Goal: Transaction & Acquisition: Purchase product/service

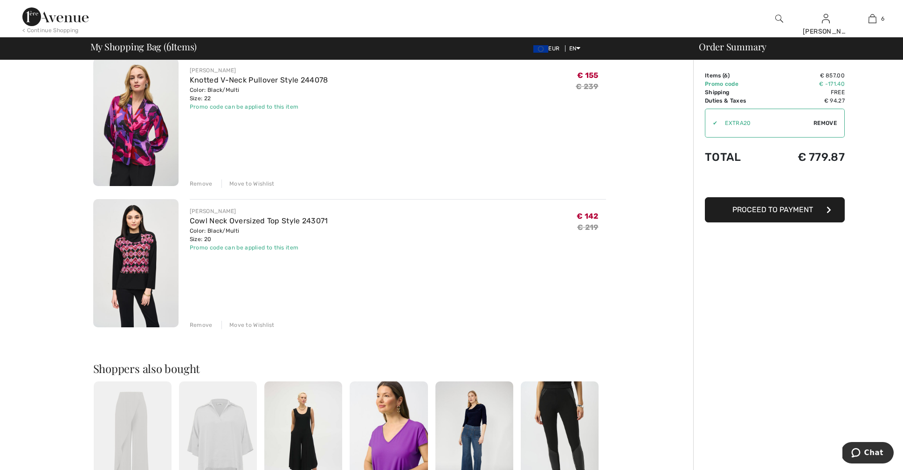
scroll to position [643, 0]
click at [204, 325] on div "Remove" at bounding box center [201, 324] width 23 height 8
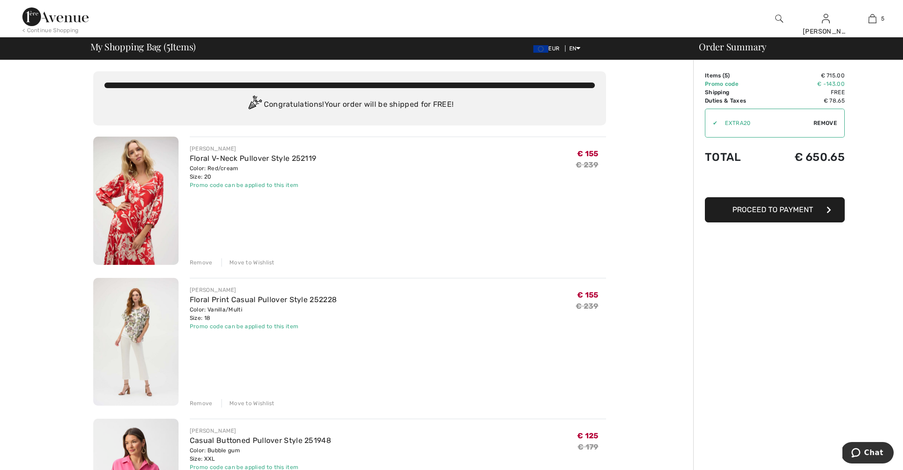
scroll to position [0, 0]
click at [200, 402] on div "Remove" at bounding box center [201, 403] width 23 height 8
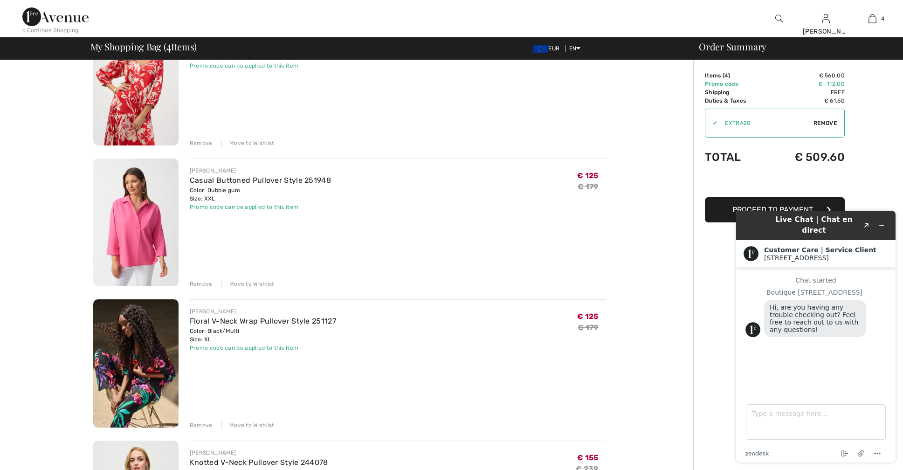
click at [201, 426] on div "Remove" at bounding box center [201, 425] width 23 height 8
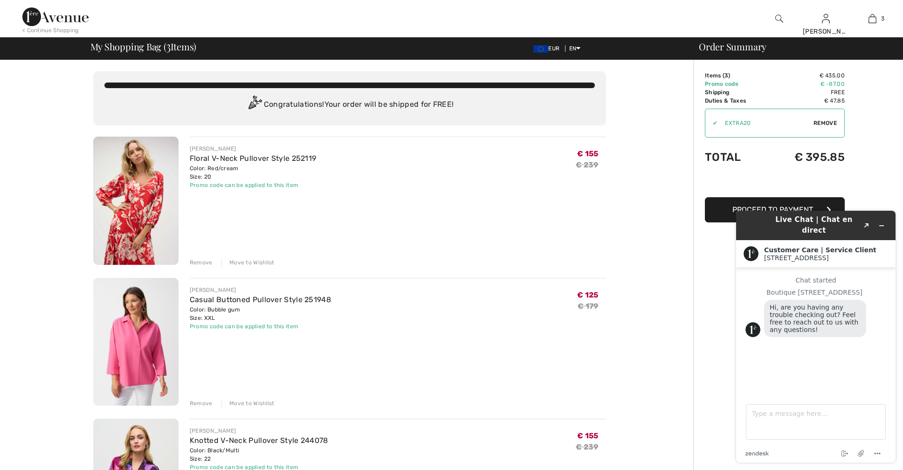
click at [203, 401] on div "Remove" at bounding box center [201, 403] width 23 height 8
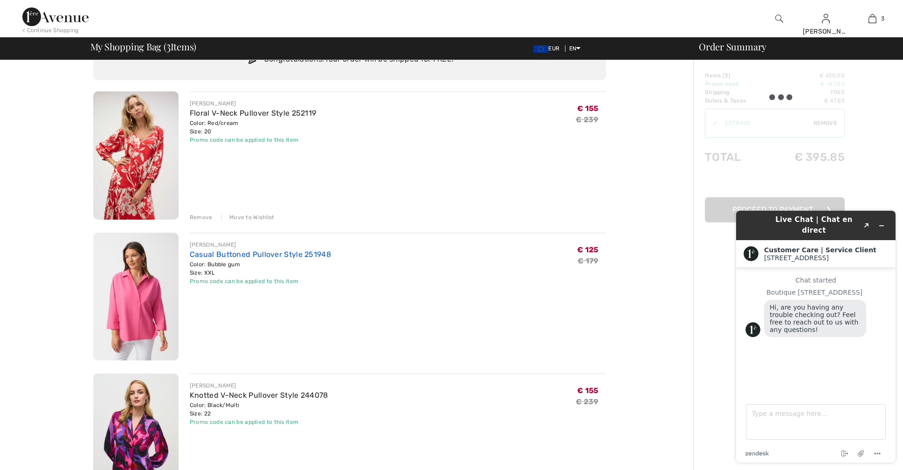
scroll to position [45, 0]
click at [159, 276] on img at bounding box center [135, 297] width 85 height 128
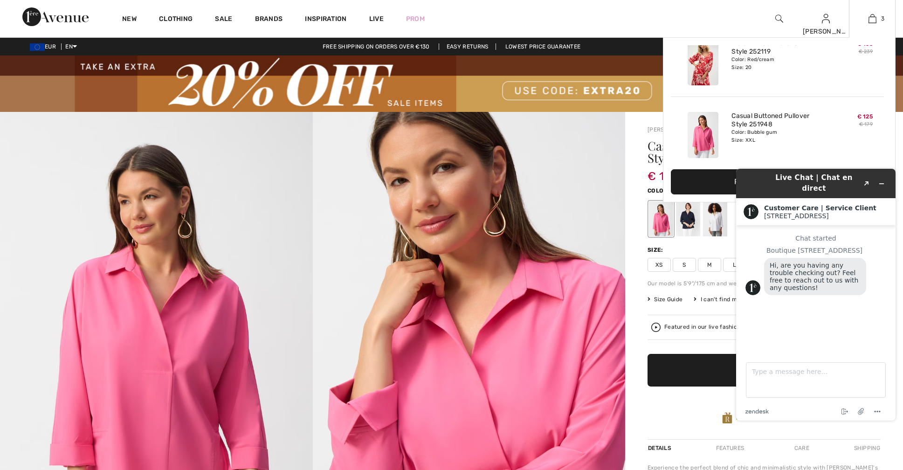
scroll to position [17, 0]
click at [872, 22] on img at bounding box center [872, 18] width 8 height 11
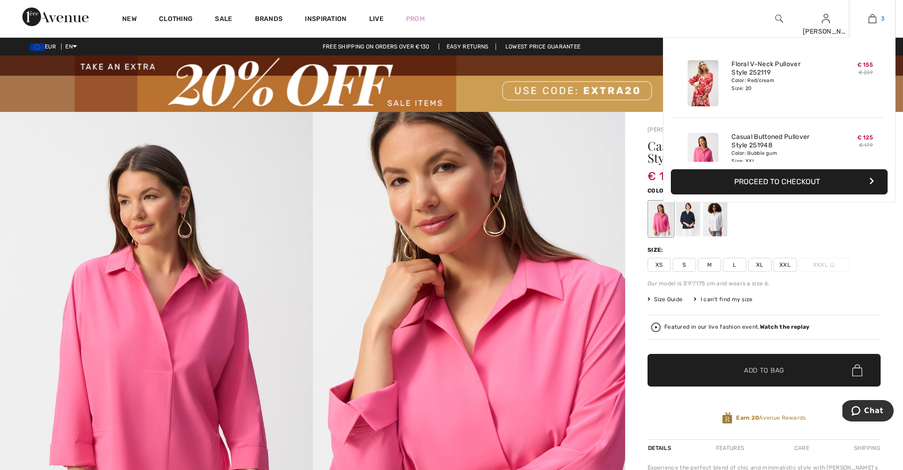
click at [875, 21] on img at bounding box center [872, 18] width 8 height 11
click at [873, 16] on img at bounding box center [872, 18] width 8 height 11
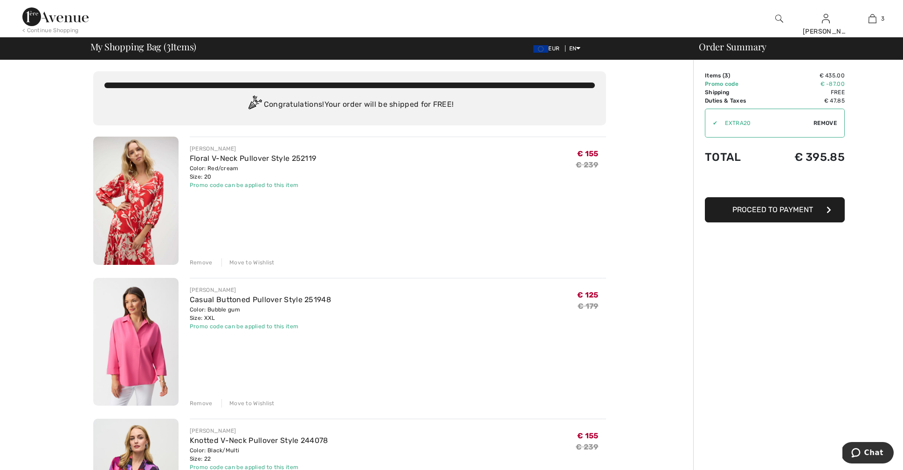
click at [199, 402] on div "Remove" at bounding box center [201, 403] width 23 height 8
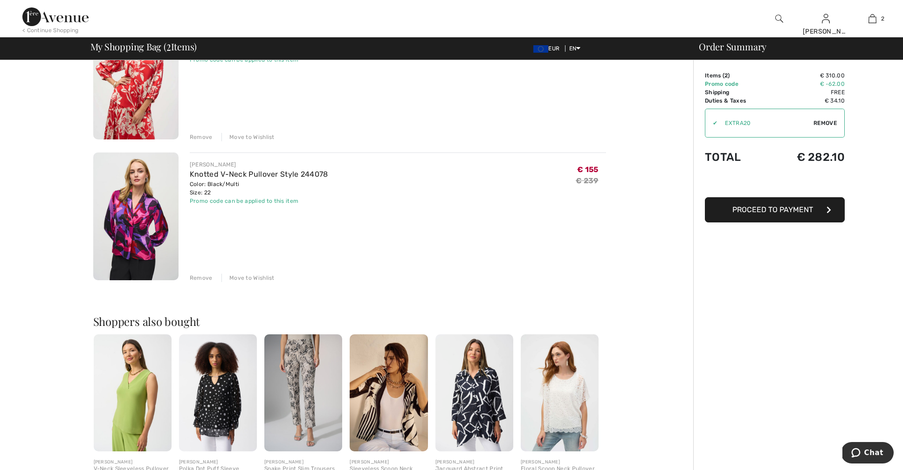
scroll to position [125, 0]
click at [137, 208] on img at bounding box center [135, 216] width 85 height 128
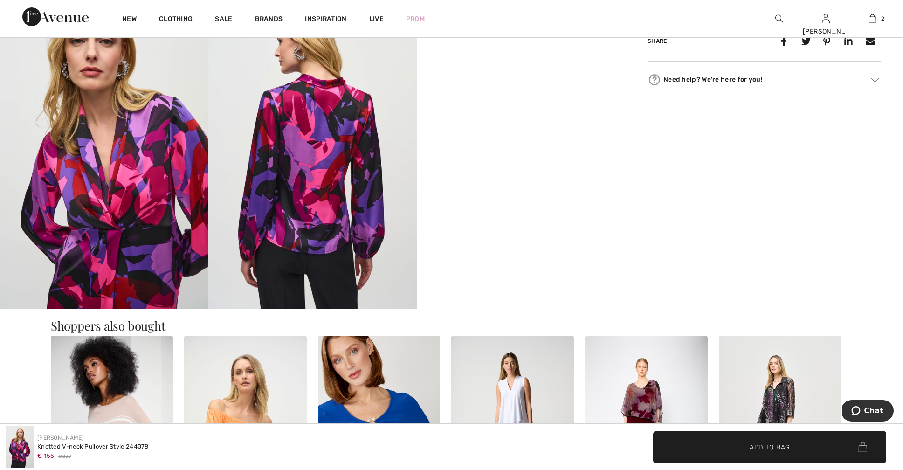
scroll to position [586, 0]
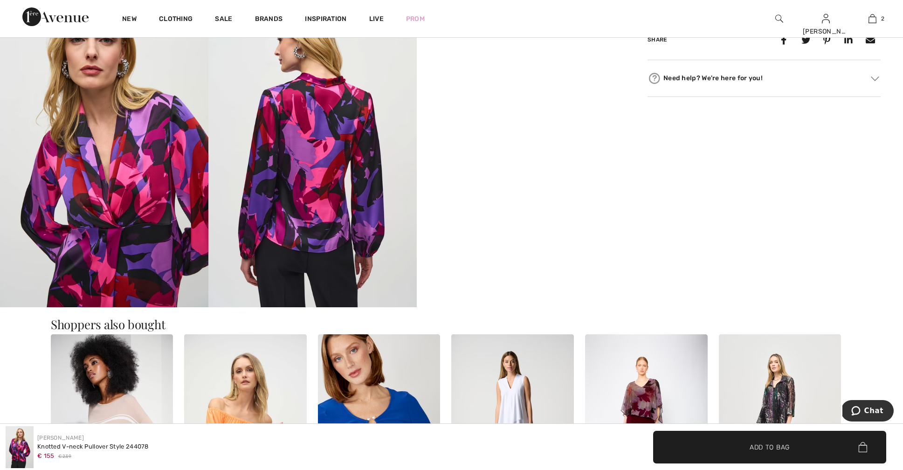
click at [145, 188] on img at bounding box center [104, 151] width 208 height 312
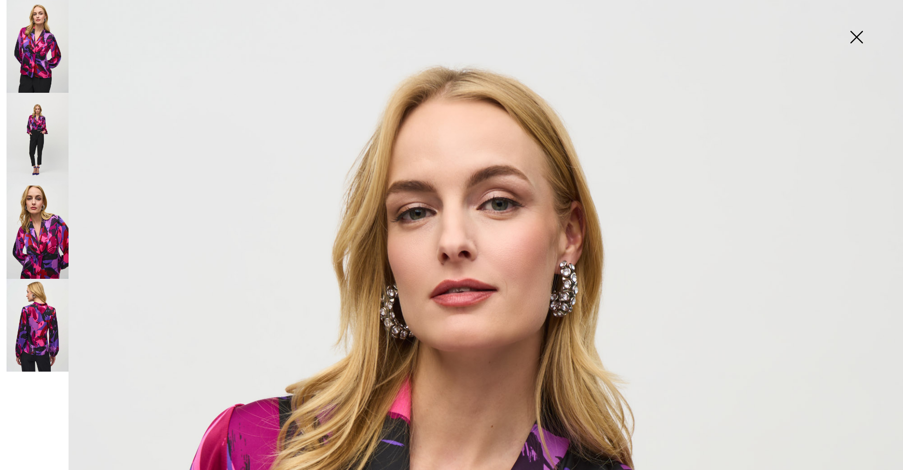
scroll to position [0, 0]
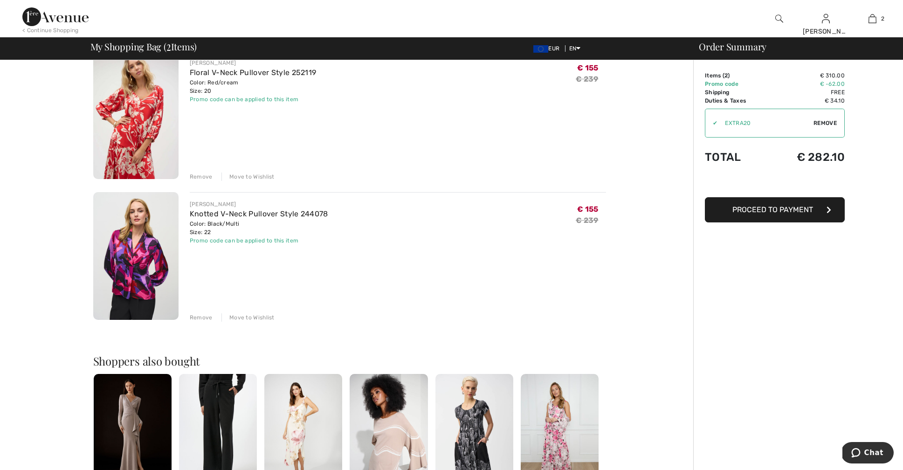
scroll to position [83, 0]
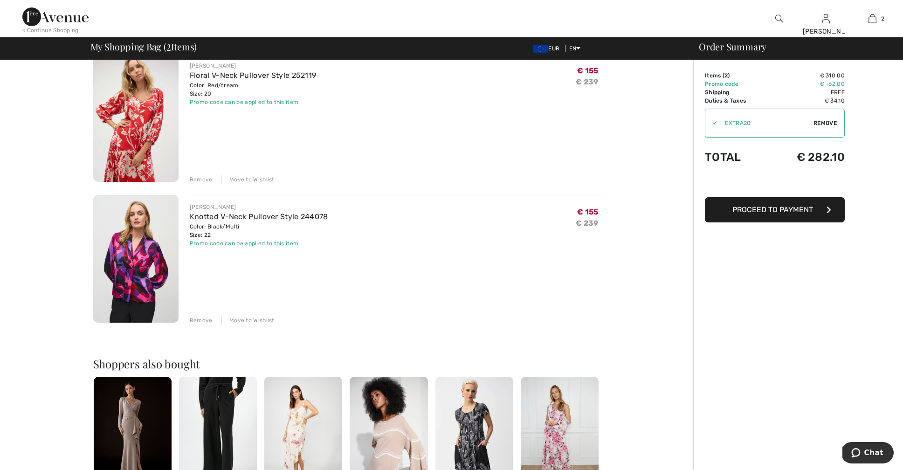
click at [131, 129] on img at bounding box center [135, 118] width 85 height 128
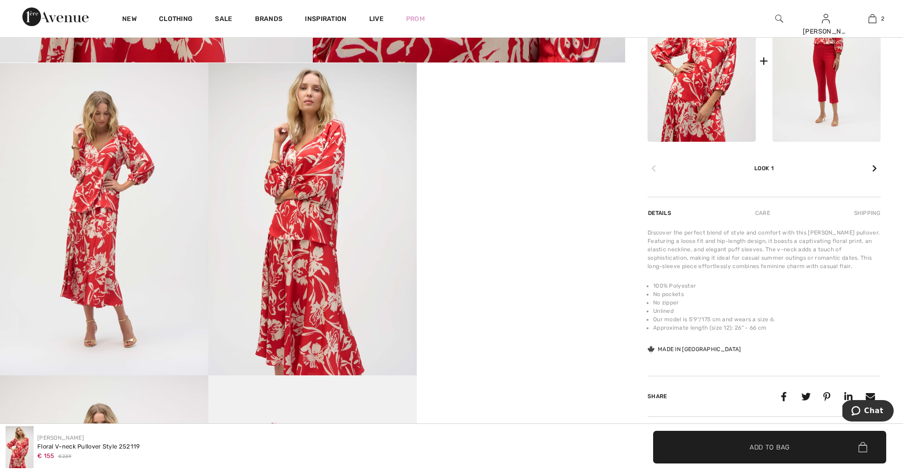
scroll to position [523, 0]
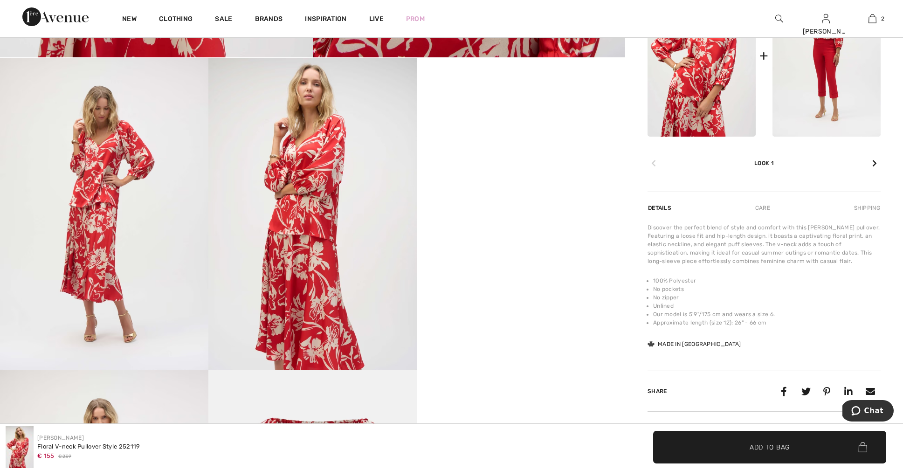
click at [504, 162] on video "Your browser does not support the video tag." at bounding box center [521, 110] width 208 height 104
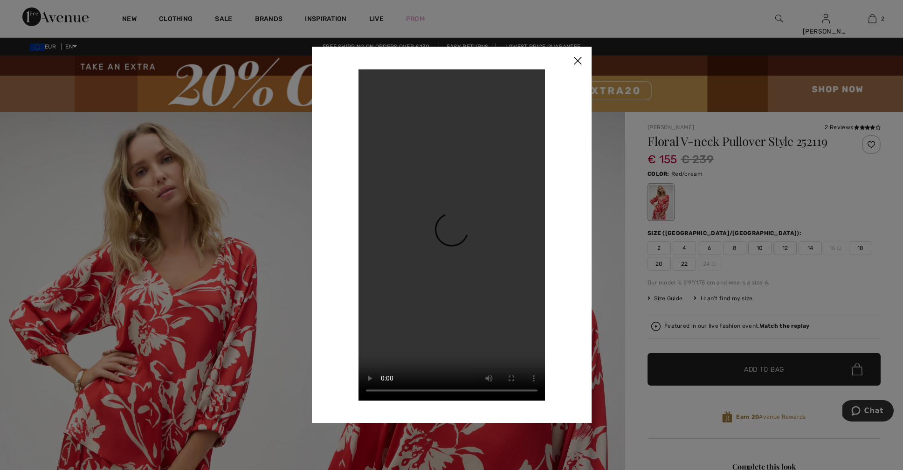
scroll to position [0, 1]
click at [658, 267] on div at bounding box center [451, 235] width 903 height 470
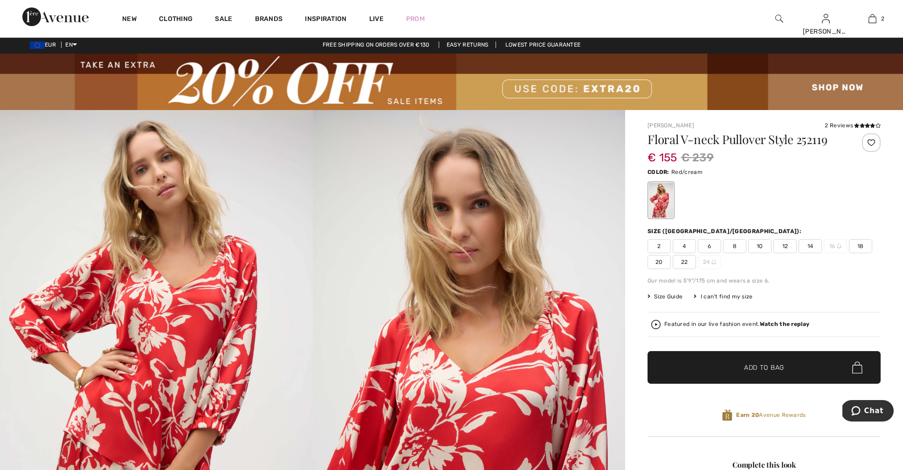
scroll to position [4, 0]
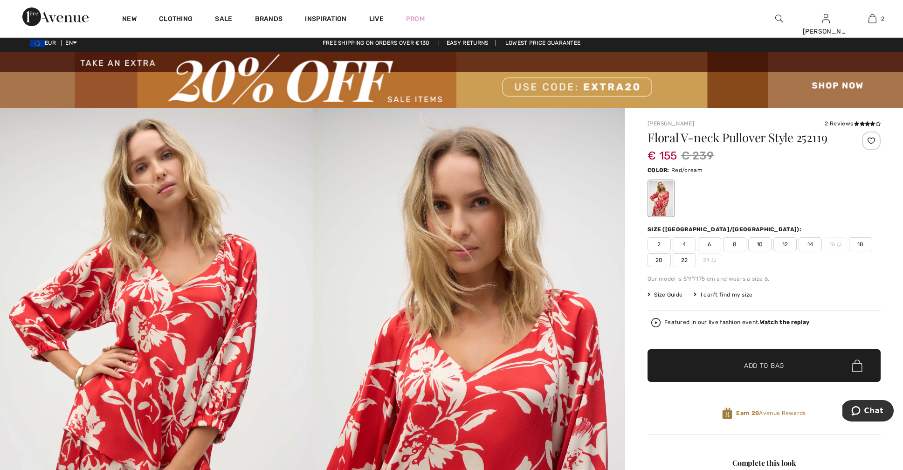
click at [657, 262] on span "20" at bounding box center [658, 260] width 23 height 14
click at [719, 373] on span "✔ Added to Bag Add to Bag" at bounding box center [763, 365] width 233 height 33
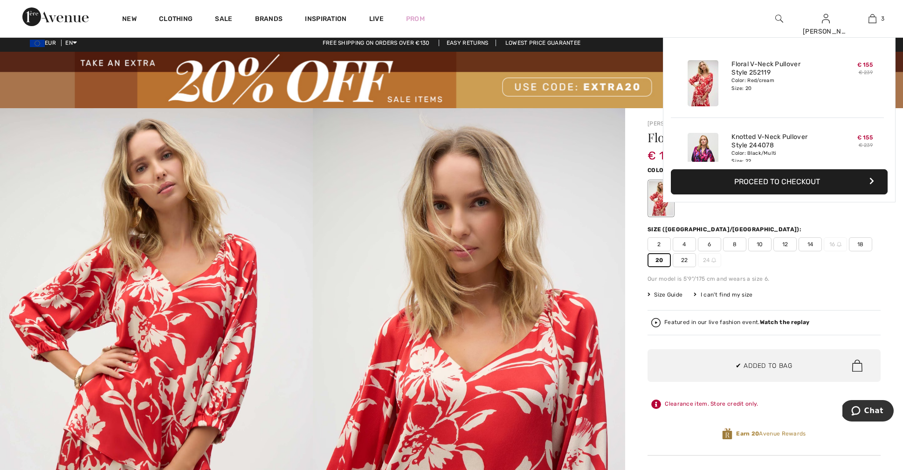
scroll to position [102, 0]
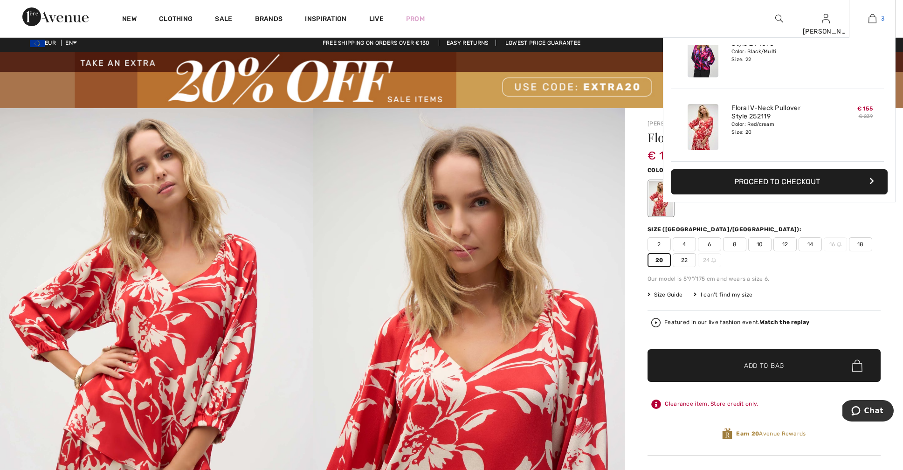
click at [871, 21] on img at bounding box center [872, 18] width 8 height 11
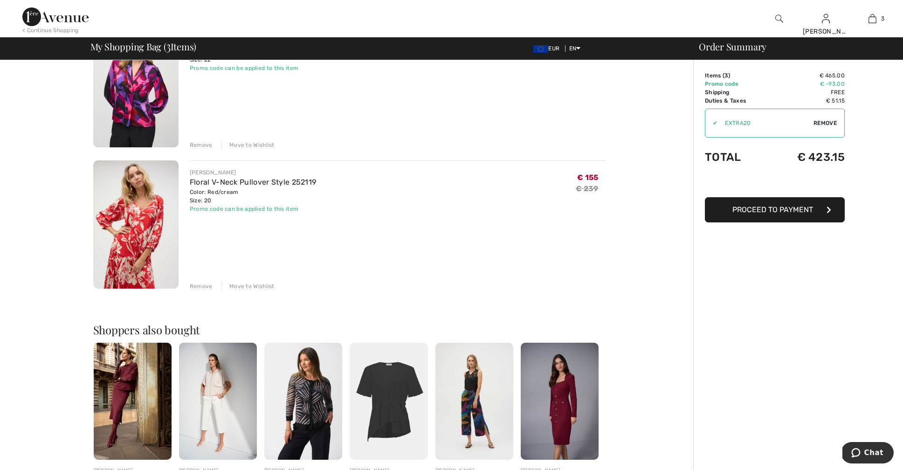
scroll to position [282, 0]
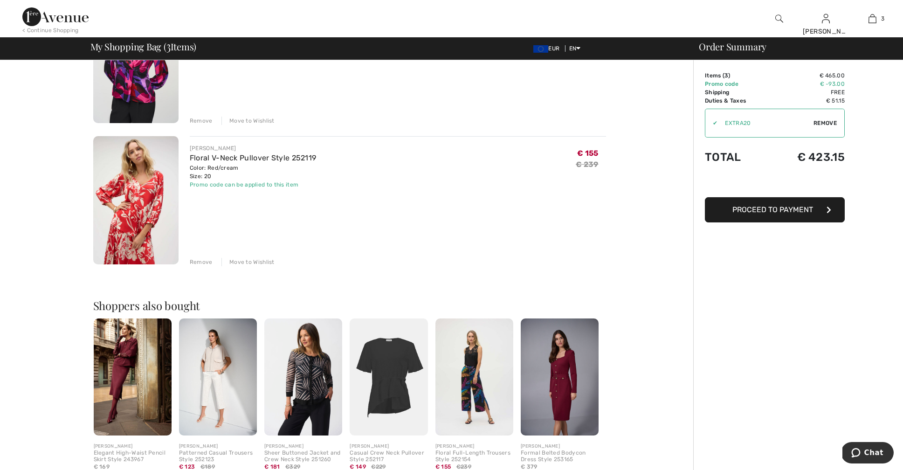
click at [203, 262] on div "Remove" at bounding box center [201, 262] width 23 height 8
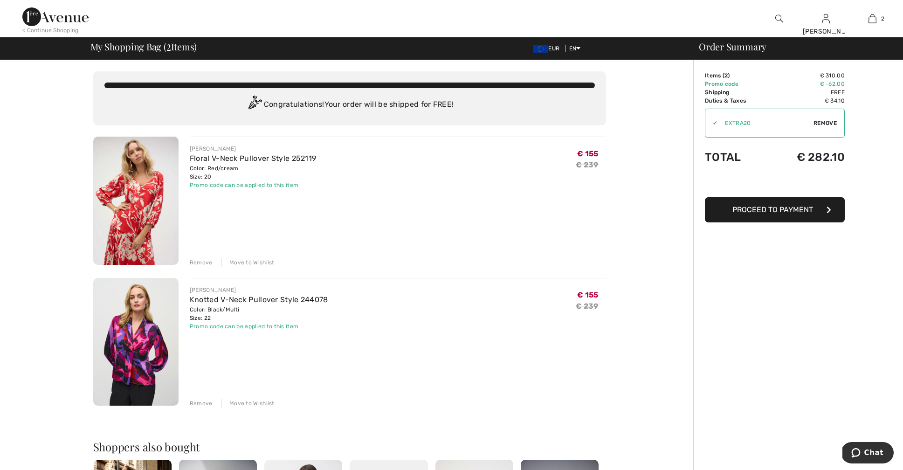
scroll to position [0, 0]
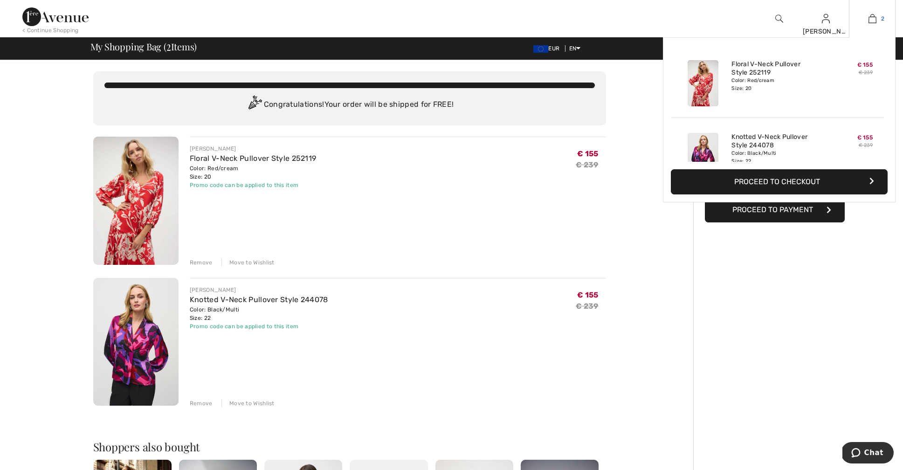
click at [873, 19] on img at bounding box center [872, 18] width 8 height 11
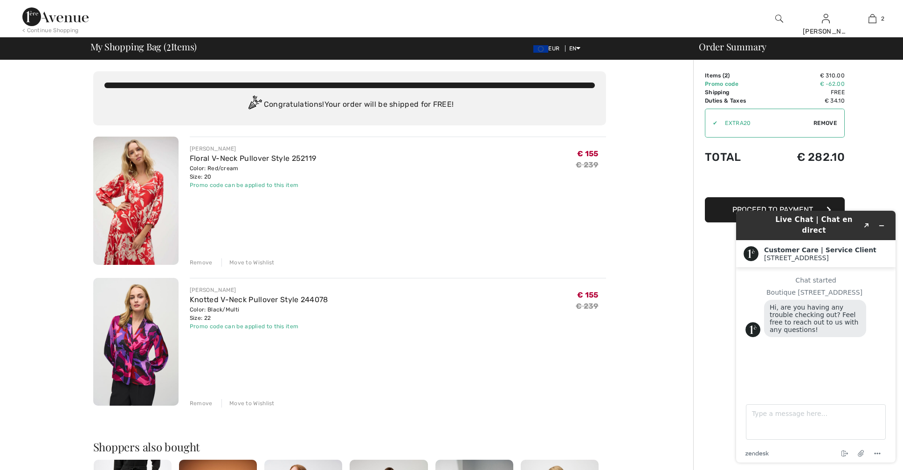
click at [201, 262] on div "Remove" at bounding box center [201, 262] width 23 height 8
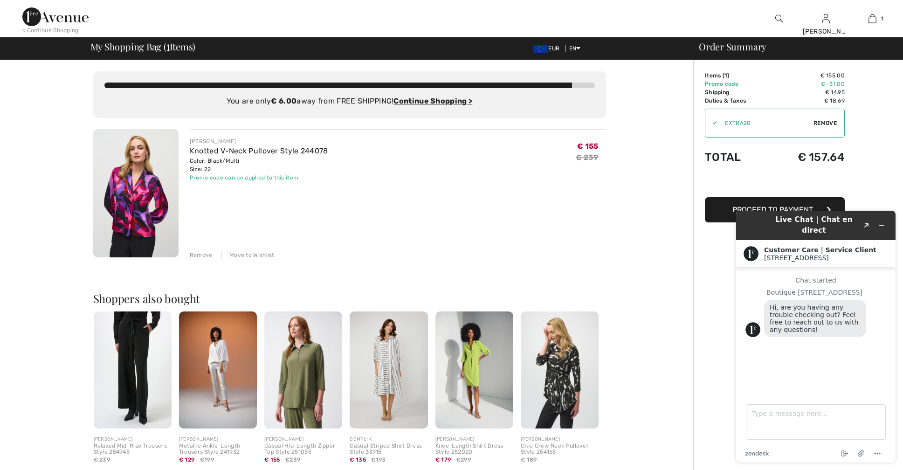
click at [125, 189] on img at bounding box center [135, 193] width 85 height 128
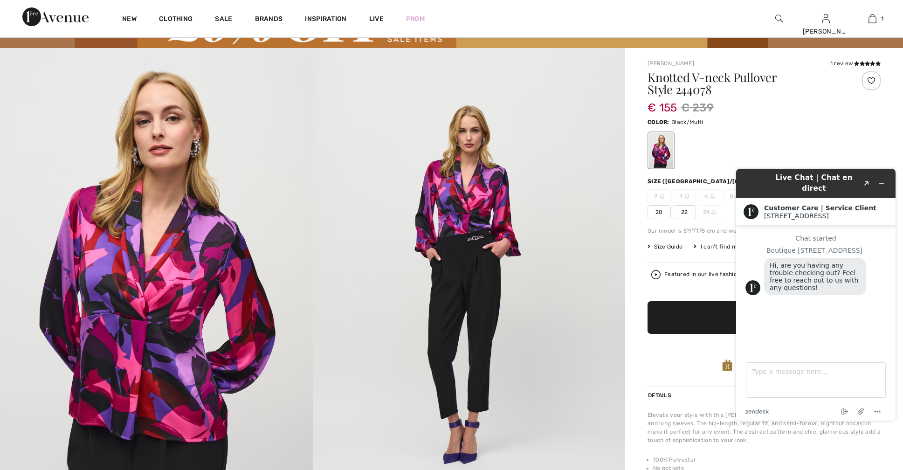
scroll to position [44, 0]
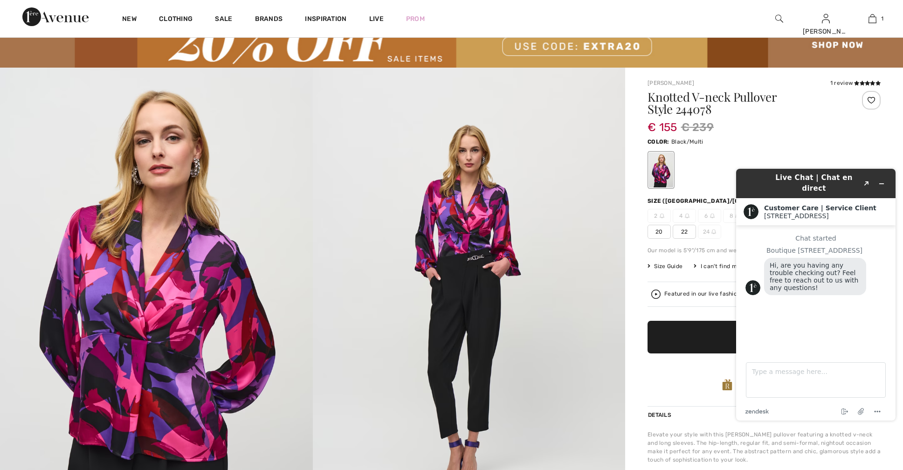
click at [840, 137] on div "Color: Black/Multi" at bounding box center [763, 141] width 233 height 11
click at [559, 297] on img at bounding box center [469, 302] width 313 height 468
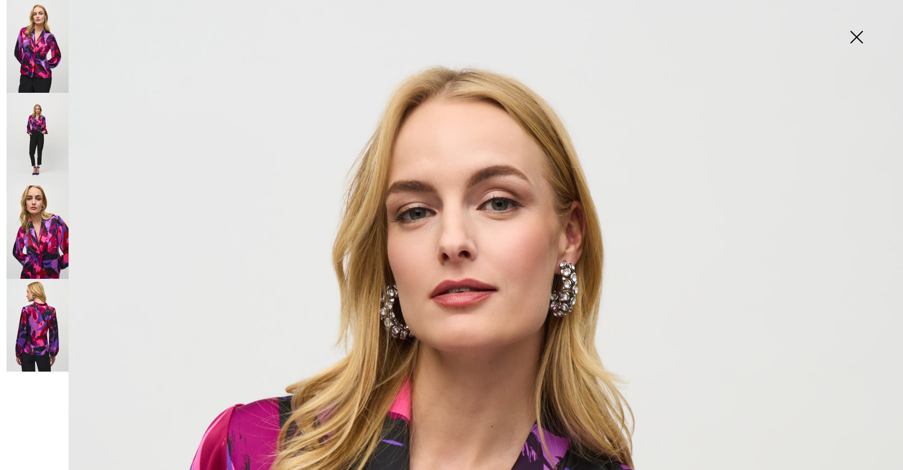
scroll to position [0, 0]
click at [856, 37] on img at bounding box center [856, 38] width 47 height 48
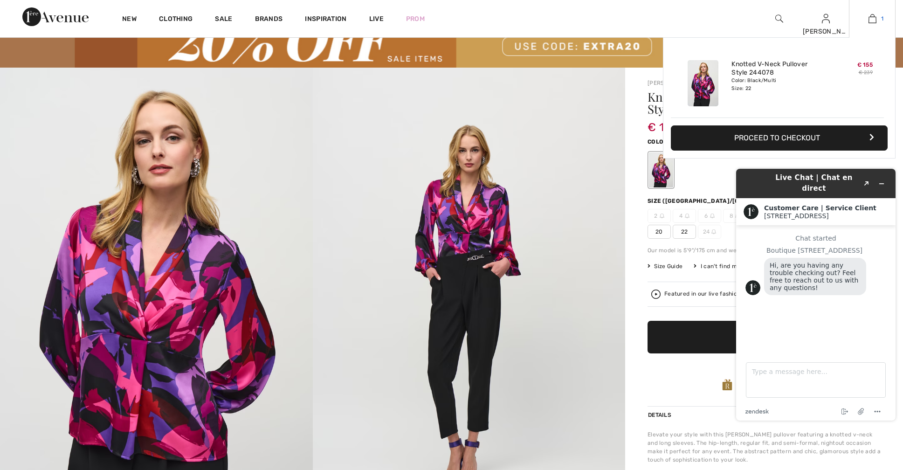
click at [873, 20] on img at bounding box center [872, 18] width 8 height 11
click at [796, 137] on button "Proceed to Checkout" at bounding box center [779, 137] width 217 height 25
click at [785, 137] on button "Proceed to Checkout" at bounding box center [779, 137] width 217 height 25
click at [876, 135] on button "Proceed to Checkout" at bounding box center [779, 137] width 217 height 25
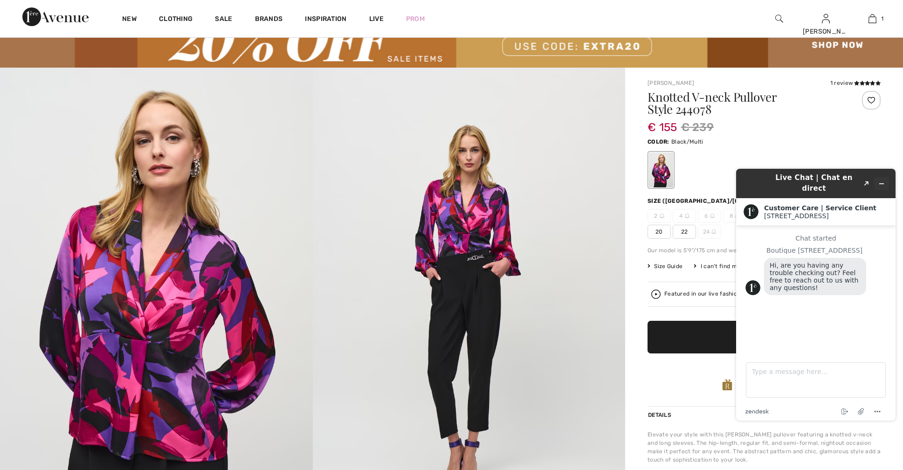
click at [880, 180] on icon "Minimize widget" at bounding box center [881, 183] width 7 height 7
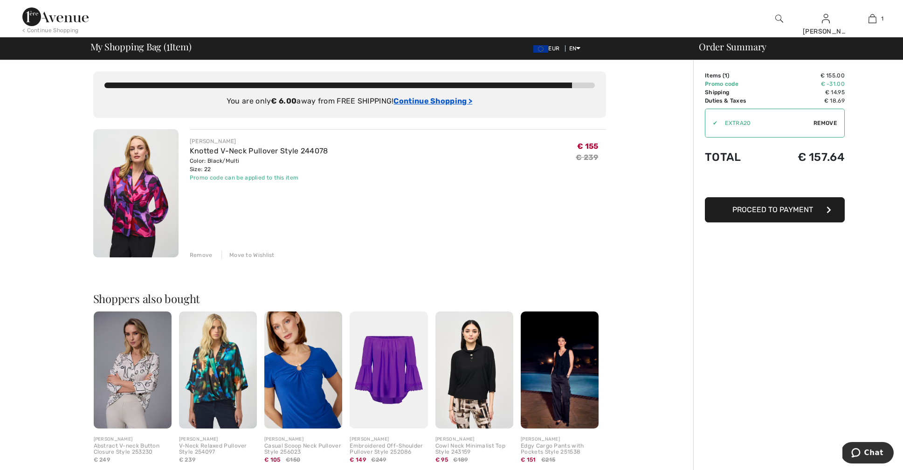
click at [437, 99] on ins "Continue Shopping >" at bounding box center [432, 100] width 79 height 9
click at [430, 101] on ins "Continue Shopping >" at bounding box center [432, 100] width 79 height 9
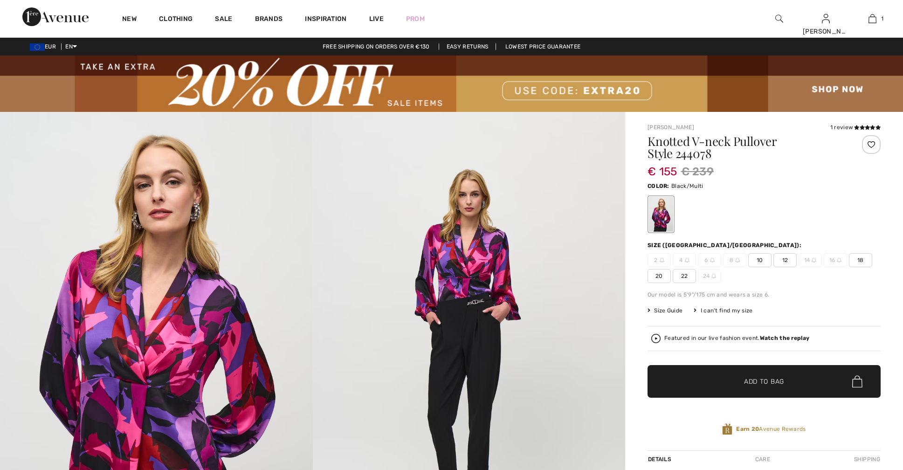
checkbox input "true"
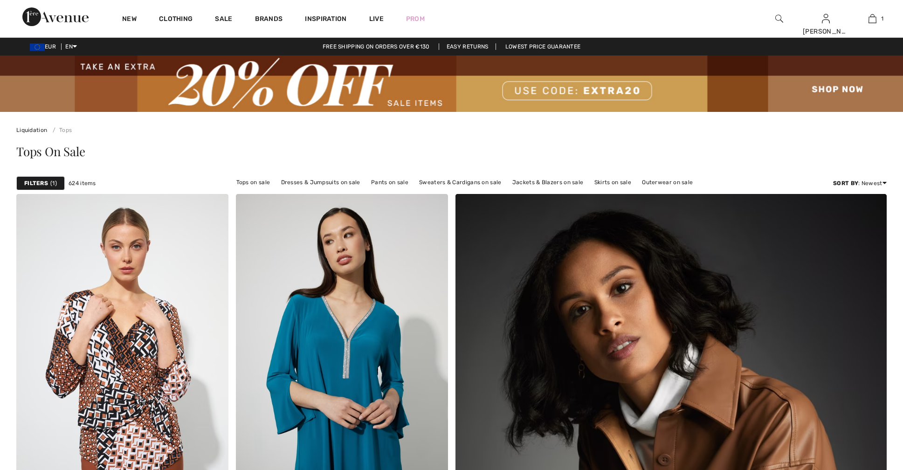
checkbox input "true"
click at [258, 181] on link "Tops on sale" at bounding box center [253, 182] width 43 height 12
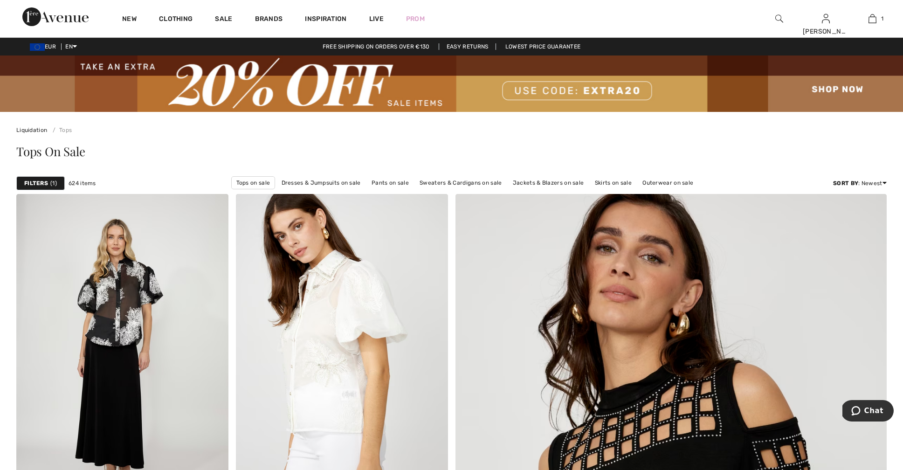
click at [43, 181] on strong "Filters" at bounding box center [36, 183] width 24 height 8
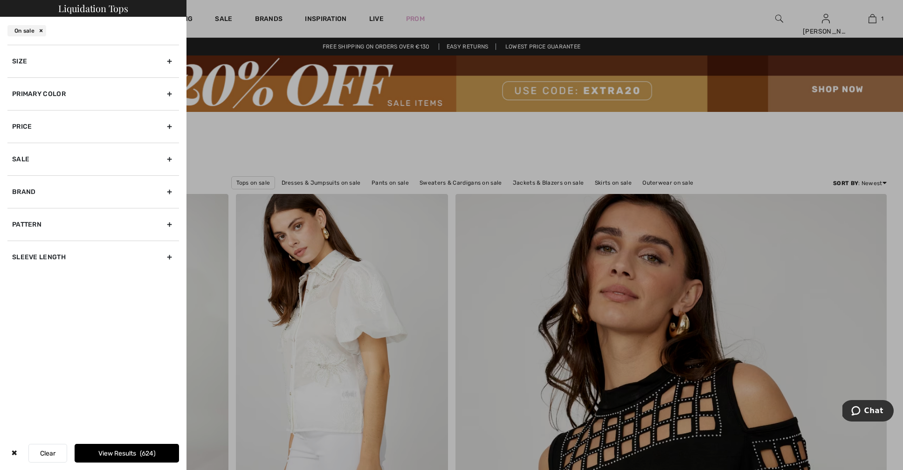
click at [89, 69] on div "Size" at bounding box center [92, 61] width 171 height 33
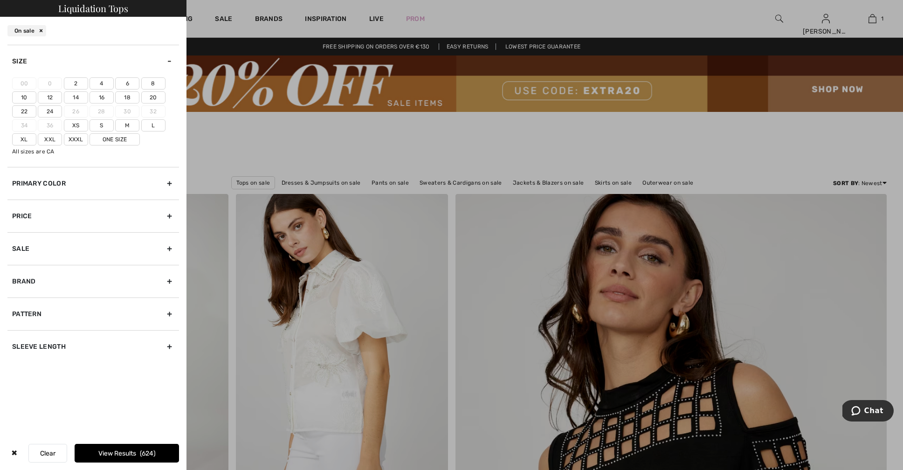
click at [152, 96] on label "20" at bounding box center [153, 97] width 24 height 12
click at [0, 0] on input"] "20" at bounding box center [0, 0] width 0 height 0
click at [27, 110] on label "22" at bounding box center [24, 111] width 24 height 12
click at [0, 0] on input"] "22" at bounding box center [0, 0] width 0 height 0
click at [130, 97] on label "18" at bounding box center [127, 97] width 24 height 12
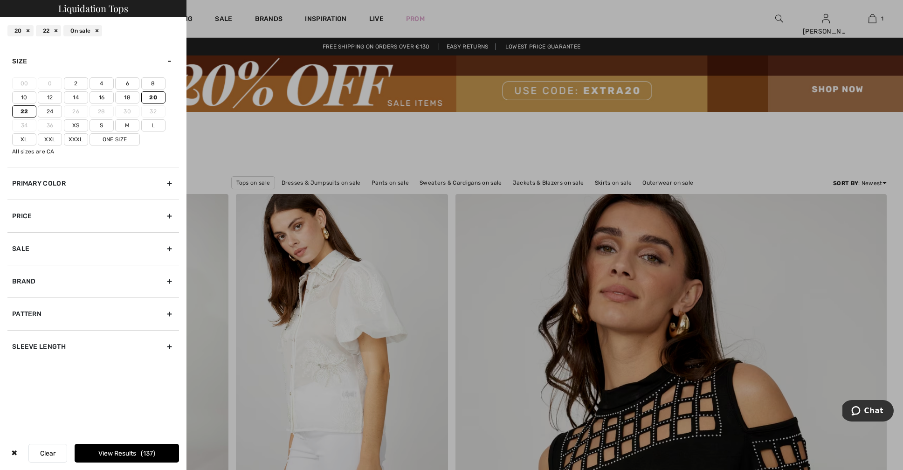
click at [0, 0] on input"] "18" at bounding box center [0, 0] width 0 height 0
click at [24, 140] on label "Xl" at bounding box center [24, 139] width 24 height 12
click at [0, 0] on input"] "Xl" at bounding box center [0, 0] width 0 height 0
click at [44, 142] on label "Xxl" at bounding box center [50, 139] width 24 height 12
click at [0, 0] on input"] "Xxl" at bounding box center [0, 0] width 0 height 0
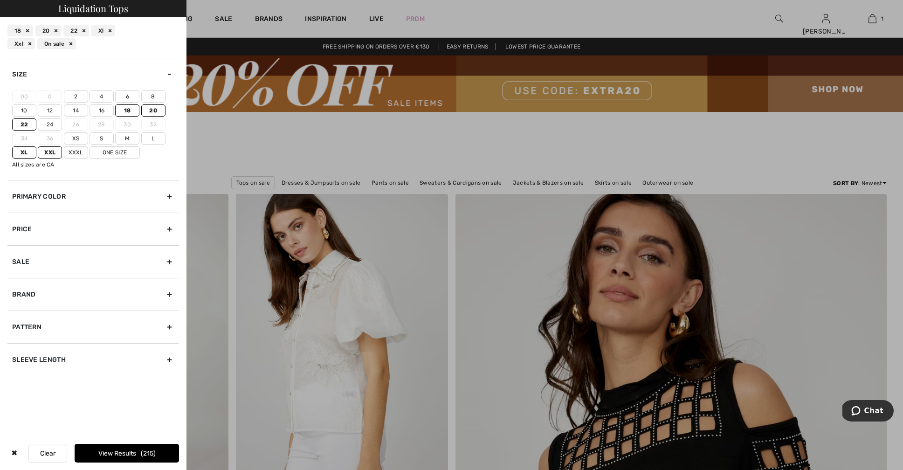
click at [116, 455] on button "View Results 215" at bounding box center [127, 453] width 104 height 19
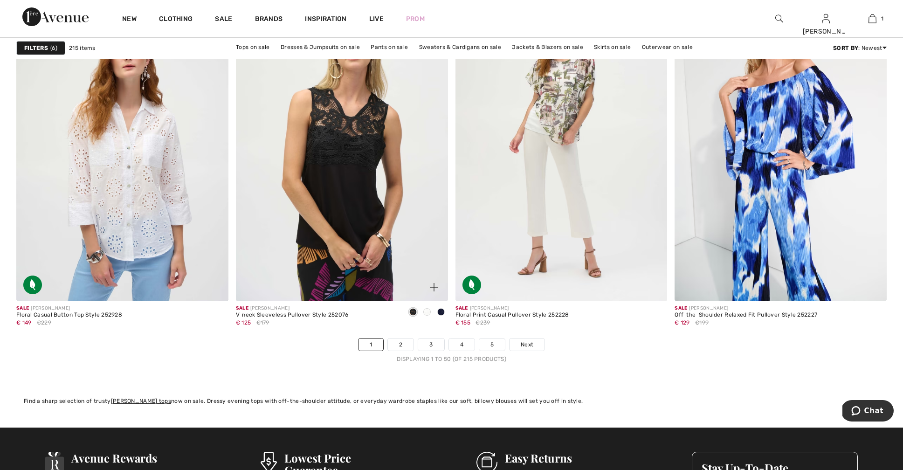
scroll to position [5329, 0]
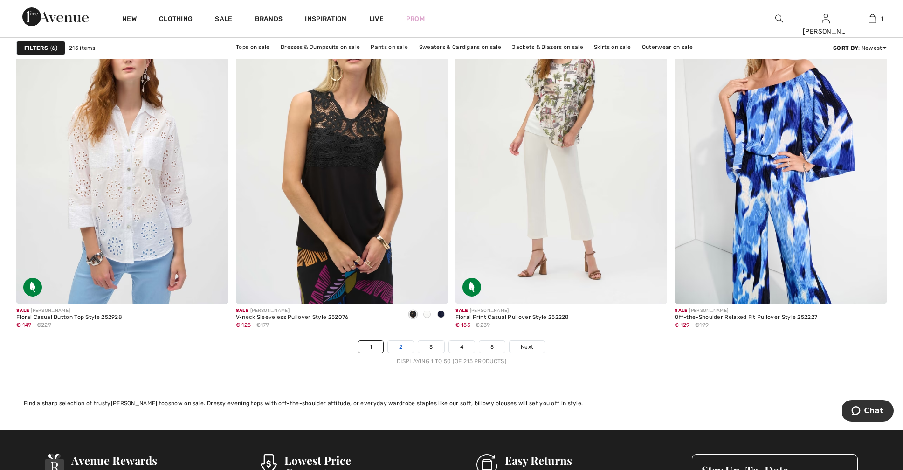
click at [402, 348] on link "2" at bounding box center [401, 347] width 26 height 12
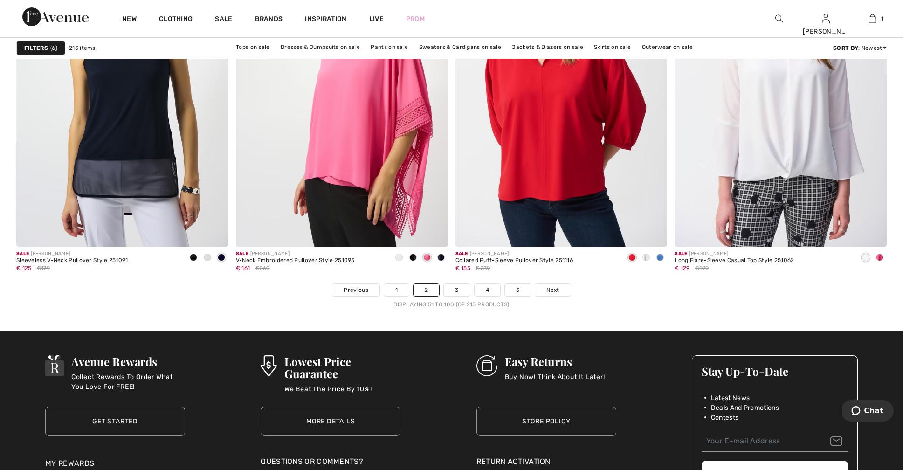
scroll to position [5340, 0]
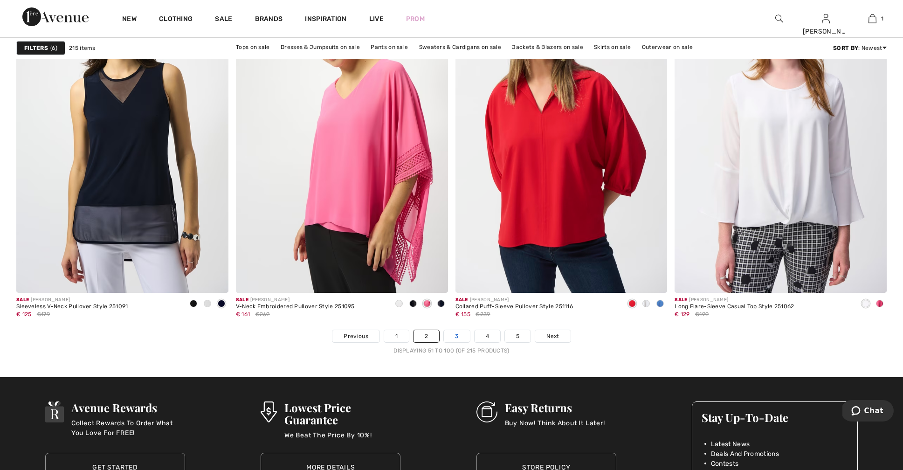
click at [456, 333] on link "3" at bounding box center [457, 336] width 26 height 12
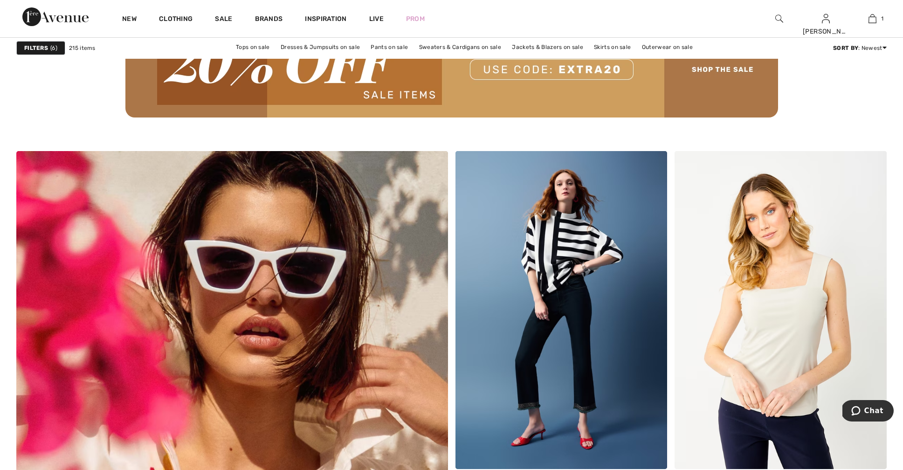
scroll to position [2858, 0]
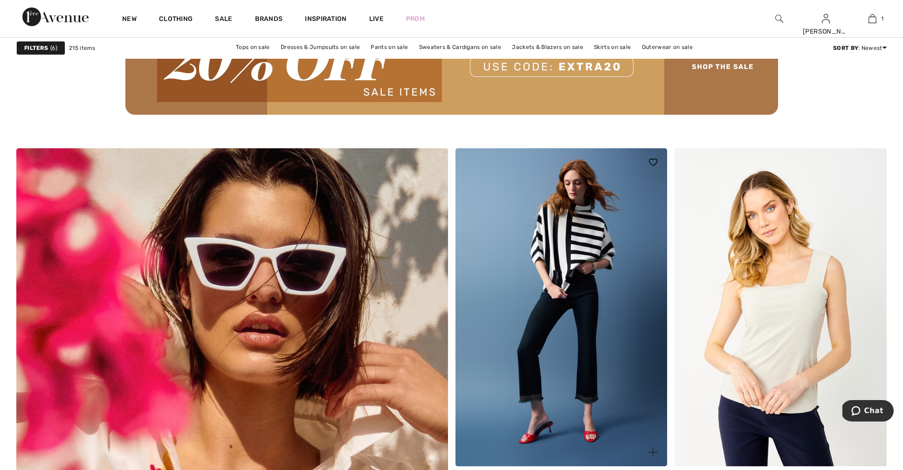
click at [573, 288] on img at bounding box center [561, 307] width 212 height 318
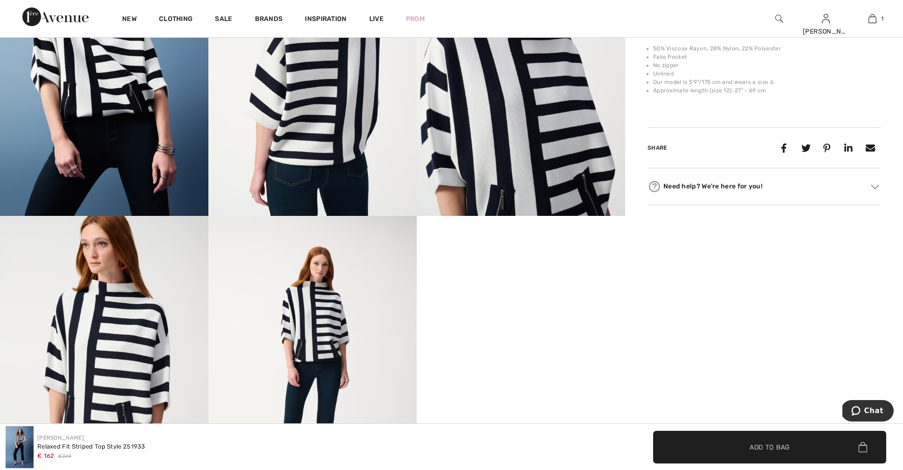
scroll to position [679, 0]
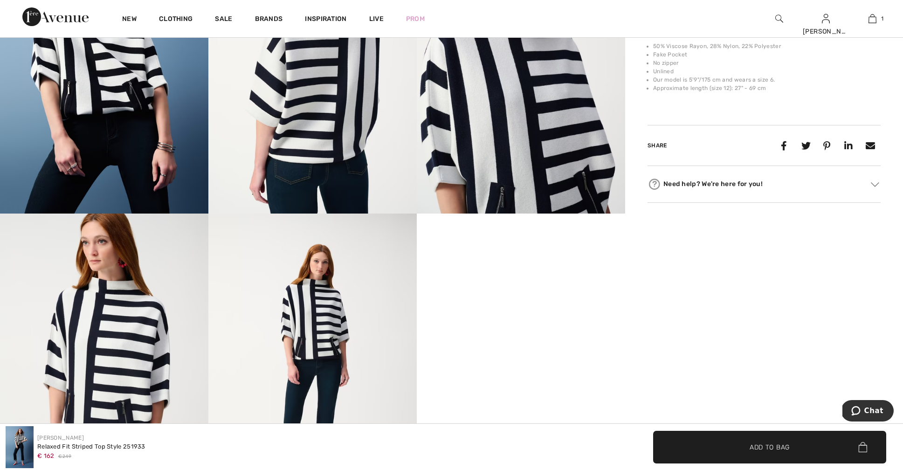
click at [329, 321] on img at bounding box center [312, 369] width 208 height 313
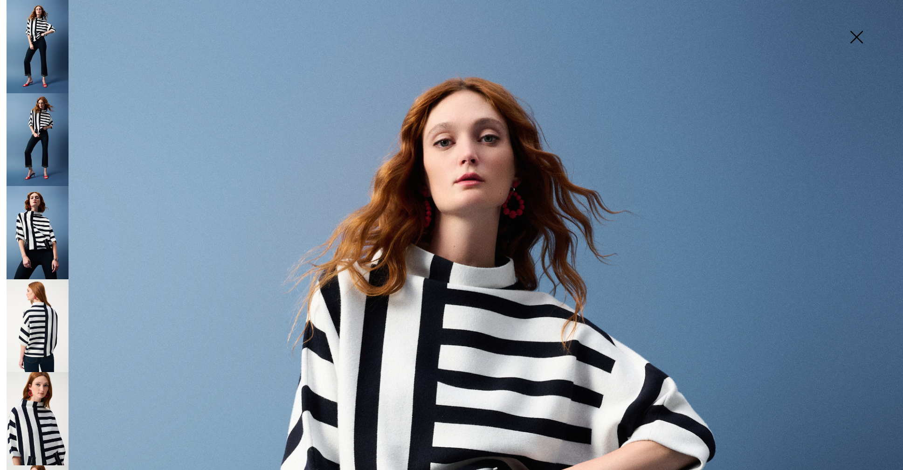
scroll to position [0, 0]
click at [40, 243] on img at bounding box center [38, 232] width 62 height 93
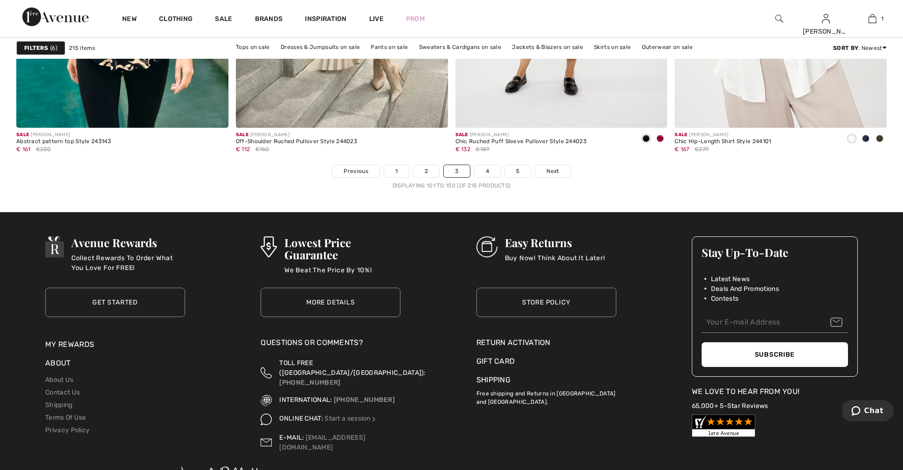
scroll to position [5506, 0]
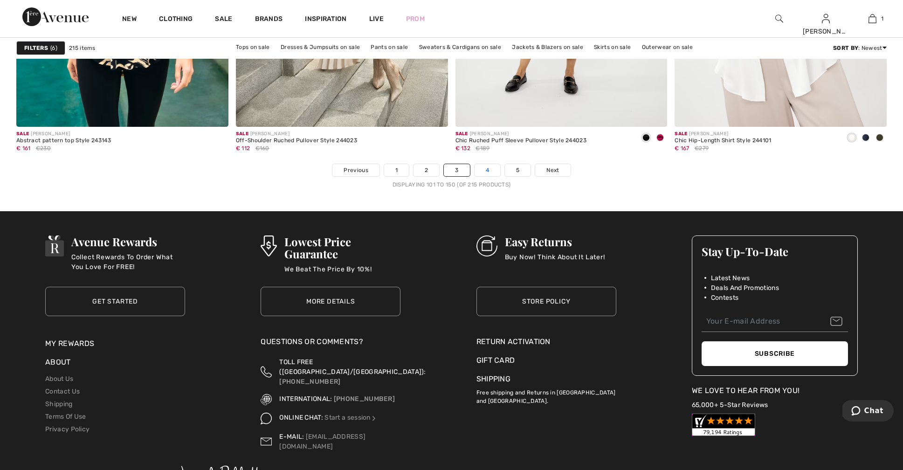
click at [487, 169] on link "4" at bounding box center [487, 170] width 26 height 12
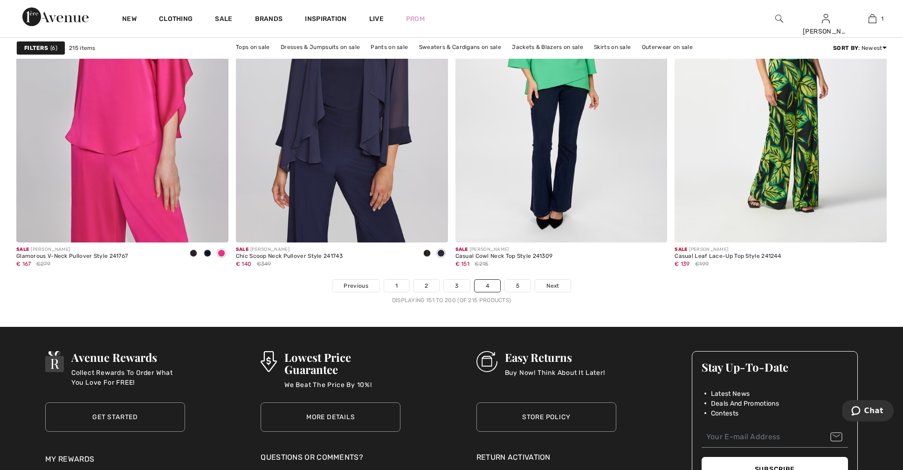
scroll to position [5411, 0]
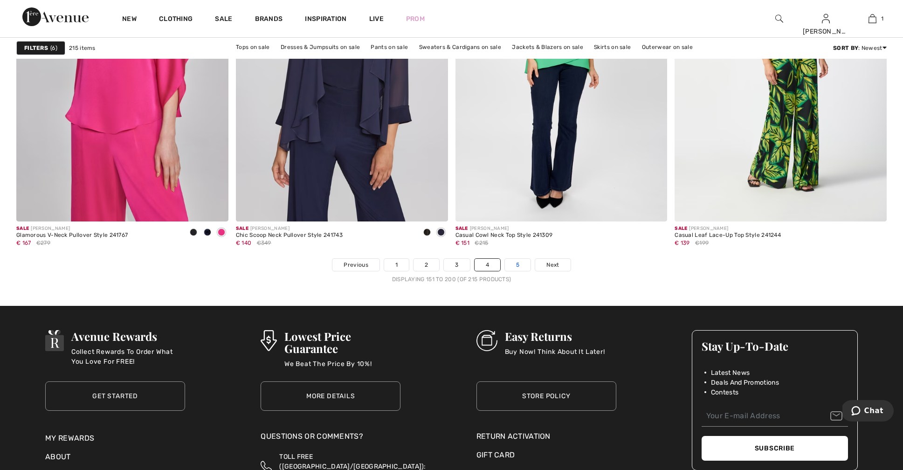
click at [518, 264] on link "5" at bounding box center [518, 265] width 26 height 12
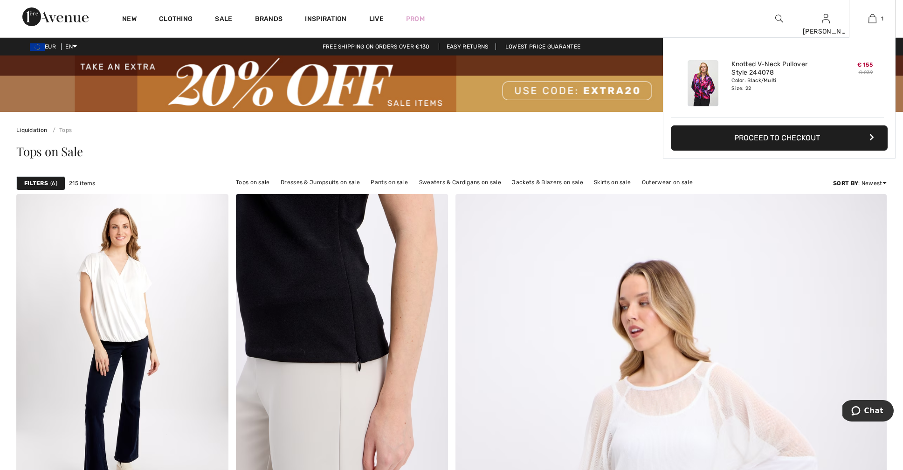
click at [772, 137] on button "Proceed to Checkout" at bounding box center [779, 137] width 217 height 25
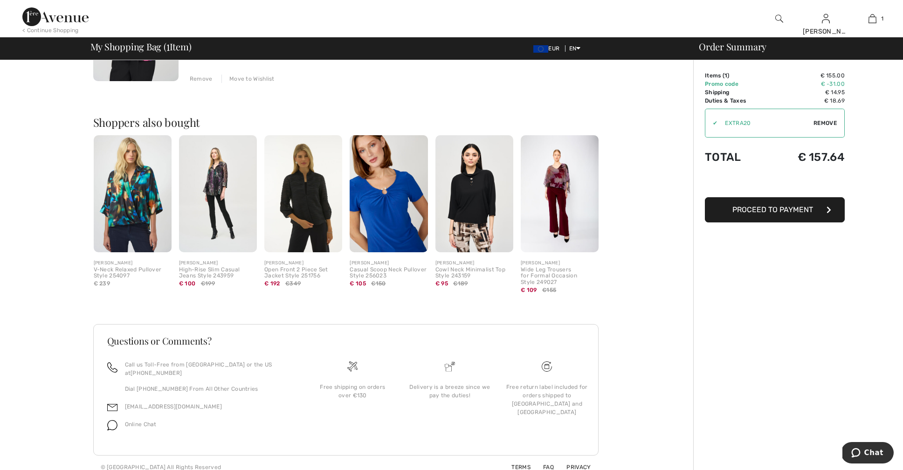
scroll to position [176, 0]
click at [132, 208] on img at bounding box center [133, 194] width 78 height 117
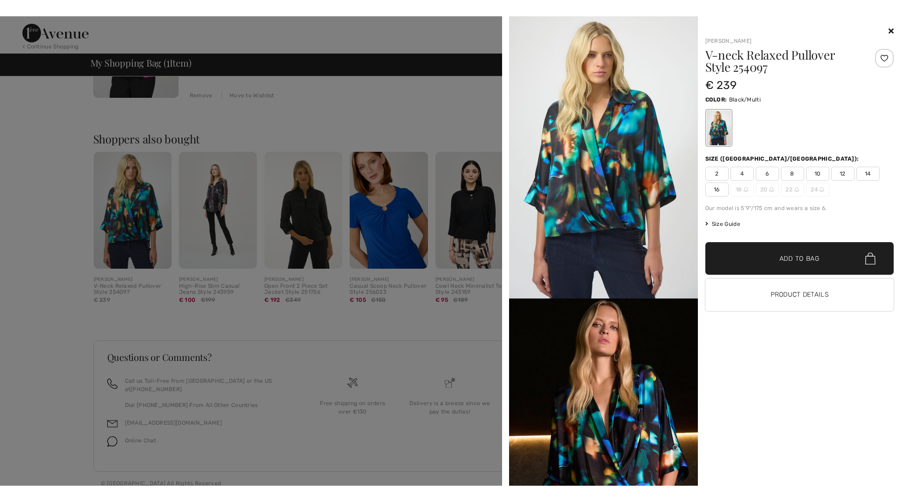
scroll to position [143, 0]
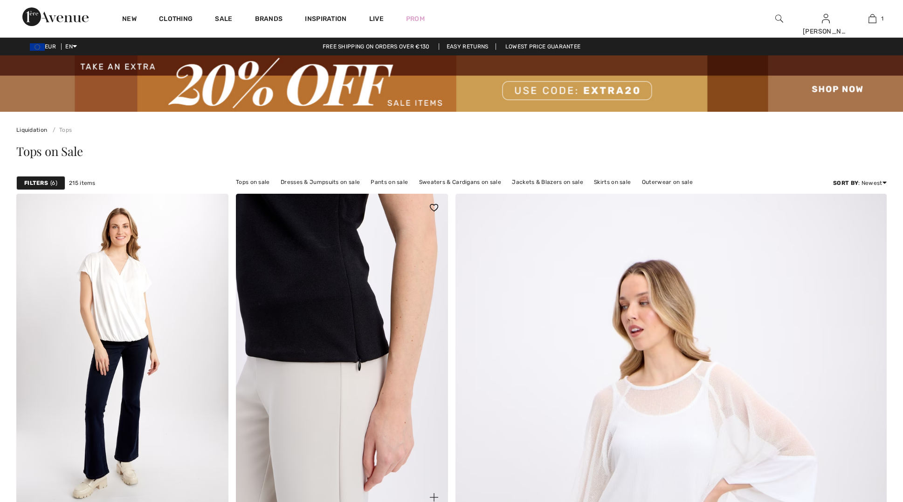
checkbox input "true"
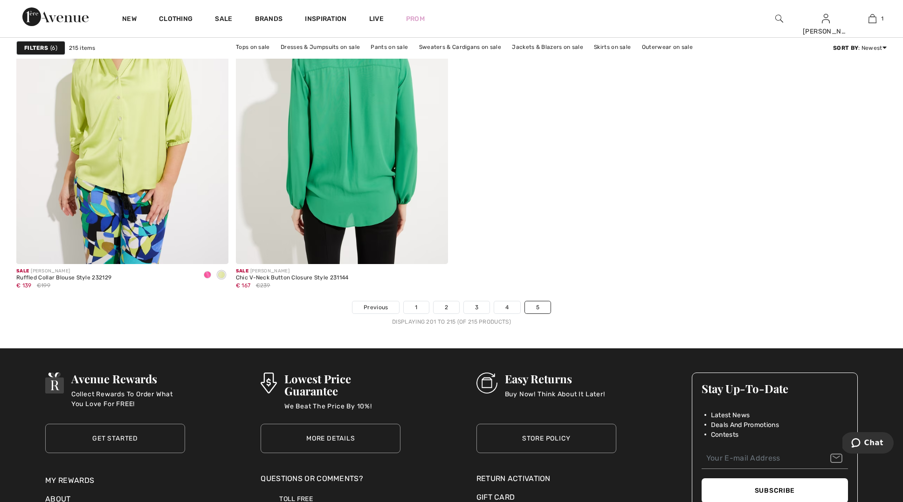
scroll to position [1833, 0]
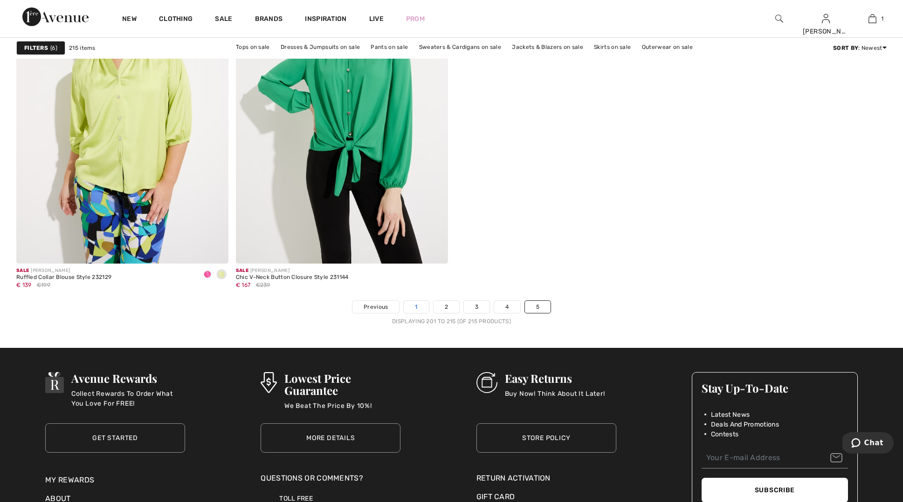
click at [418, 308] on link "1" at bounding box center [416, 307] width 25 height 12
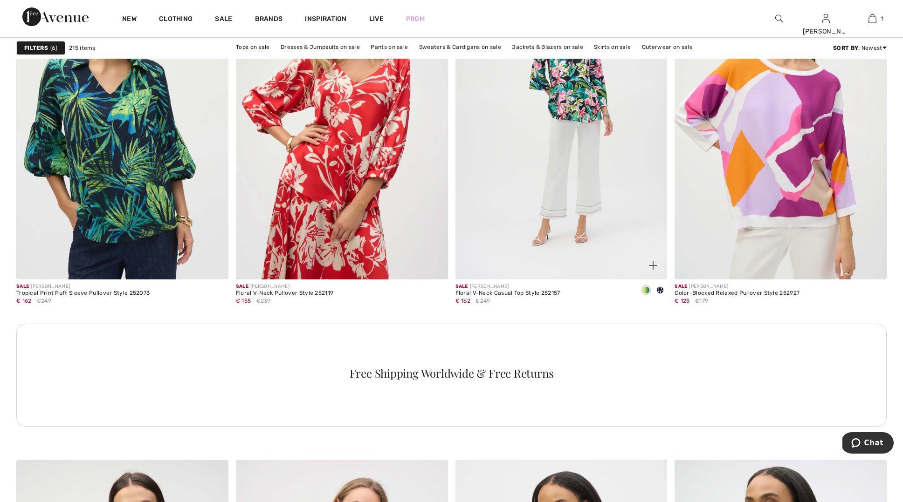
scroll to position [4130, 0]
click at [584, 196] on img at bounding box center [561, 121] width 212 height 318
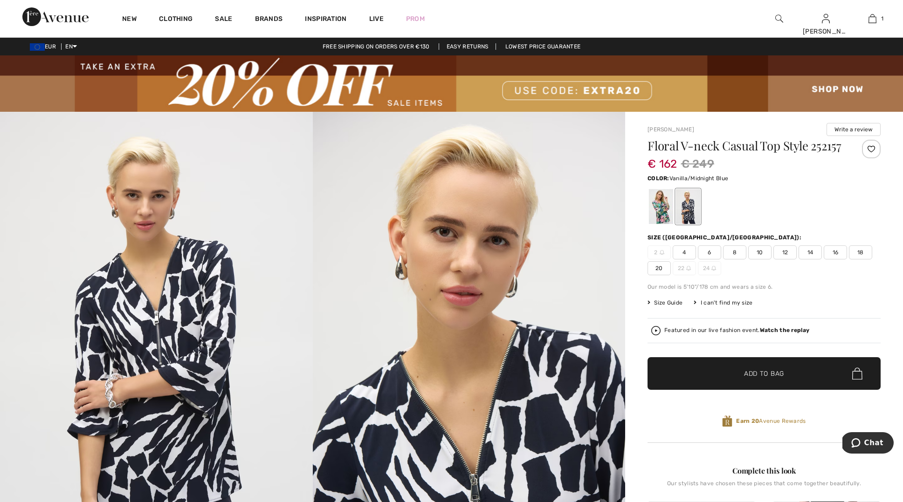
click at [660, 275] on span "20" at bounding box center [658, 268] width 23 height 14
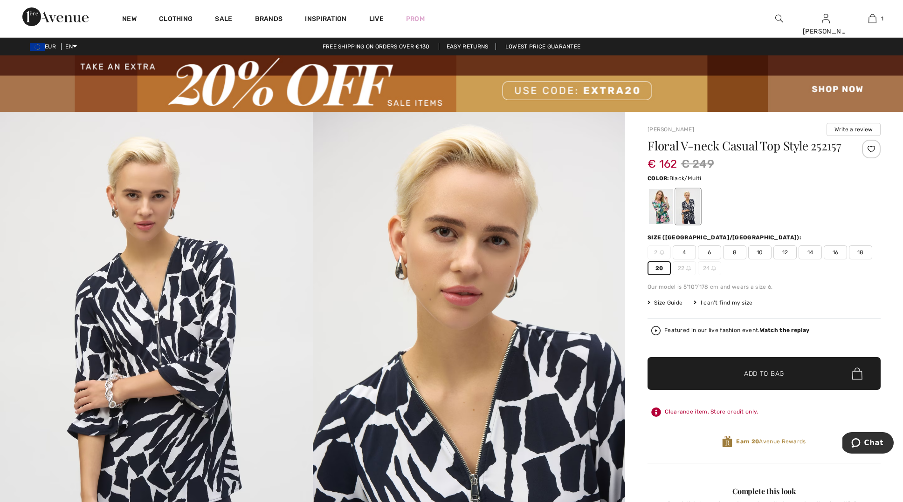
click at [654, 216] on div at bounding box center [661, 206] width 24 height 35
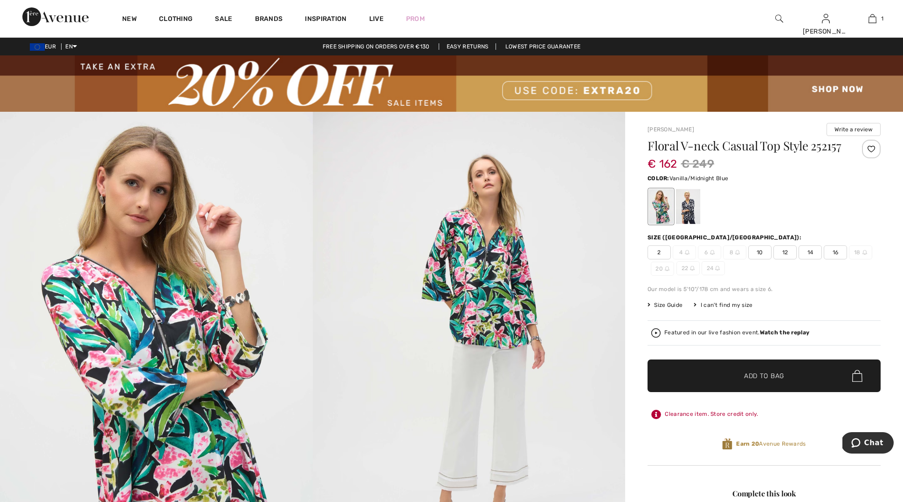
click at [694, 222] on div at bounding box center [688, 206] width 24 height 35
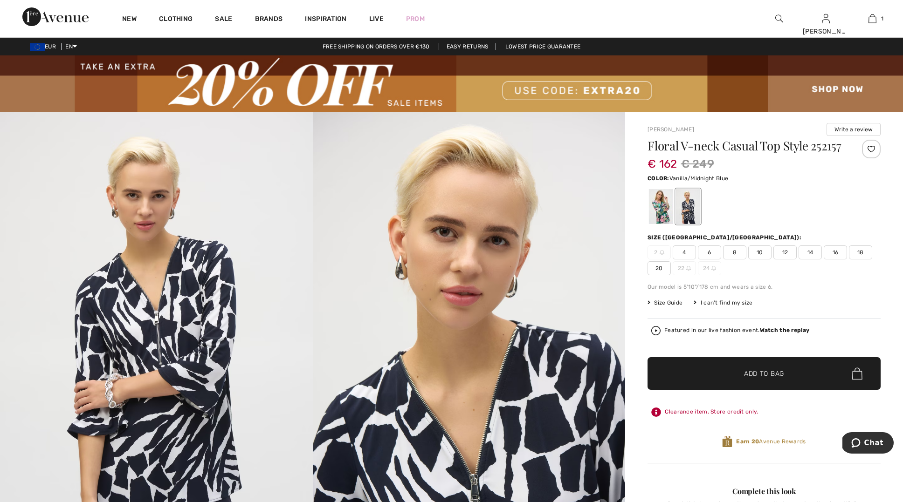
click at [412, 242] on img at bounding box center [469, 346] width 313 height 468
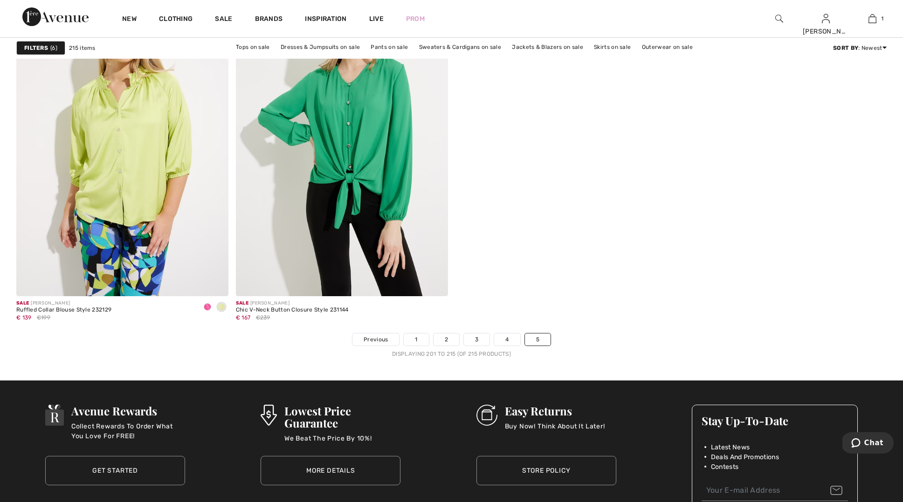
scroll to position [1808, 0]
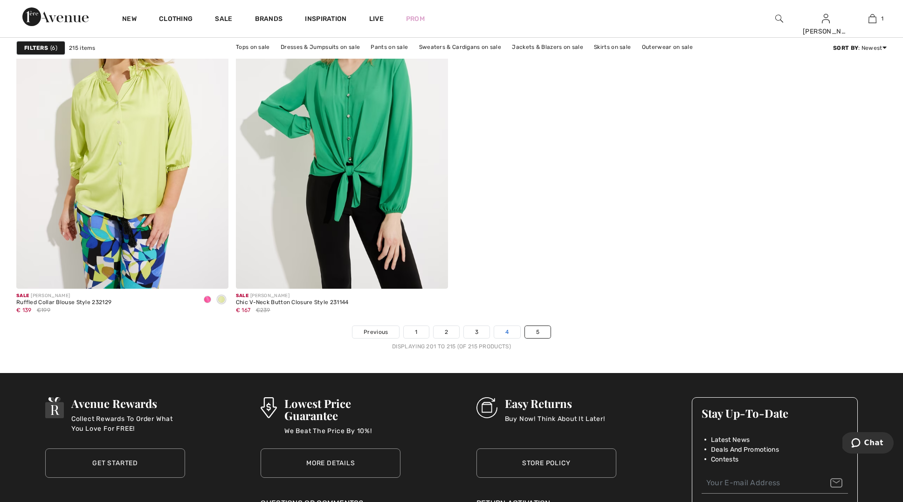
click at [512, 334] on link "4" at bounding box center [507, 332] width 26 height 12
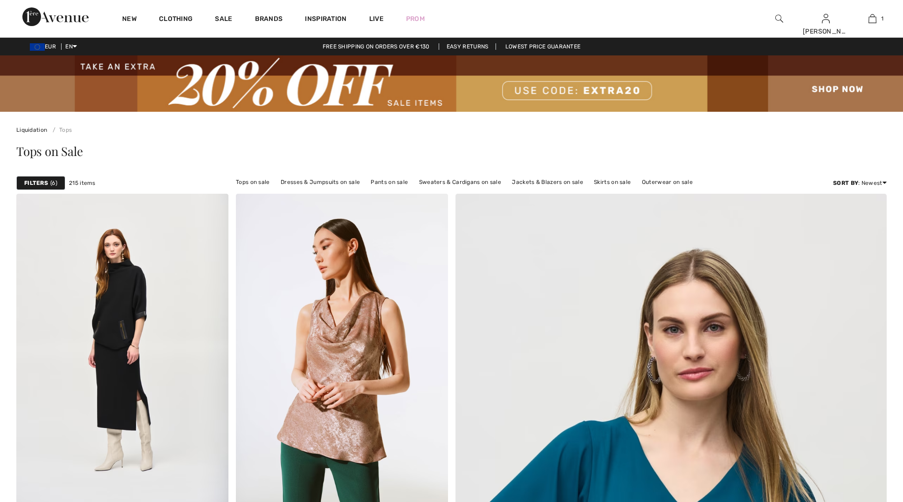
scroll to position [19, 0]
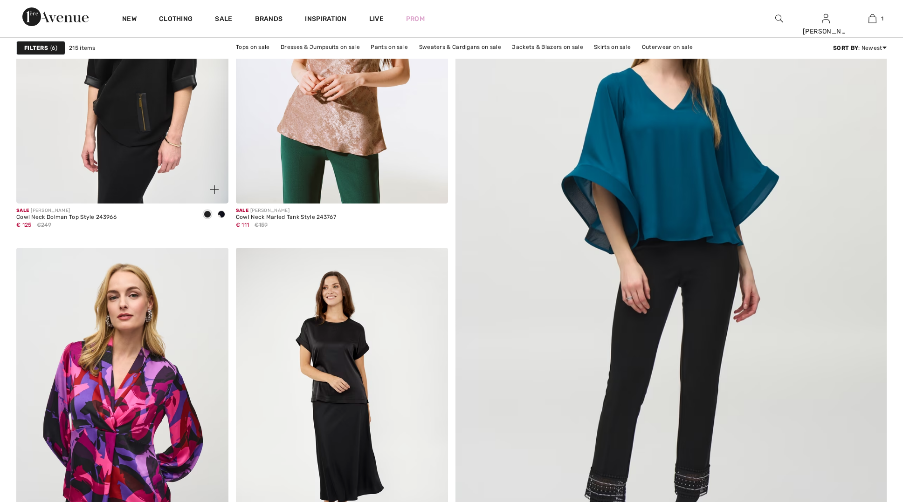
checkbox input "true"
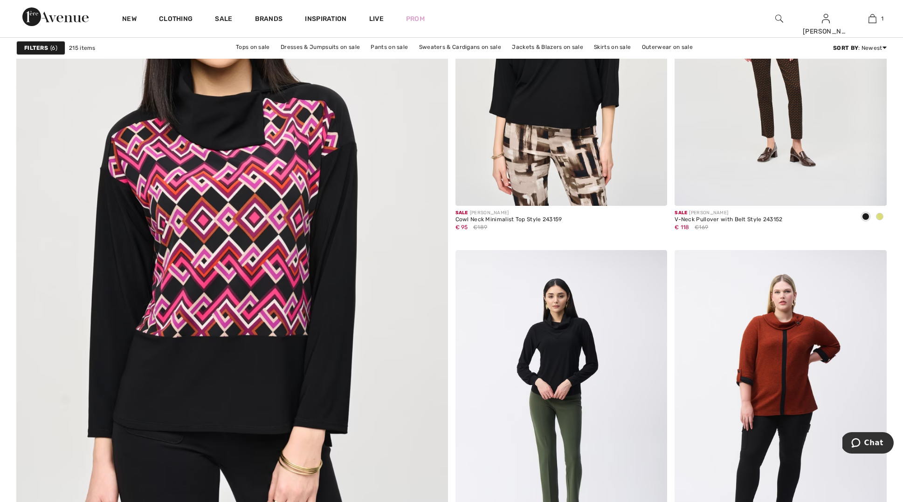
scroll to position [3117, 0]
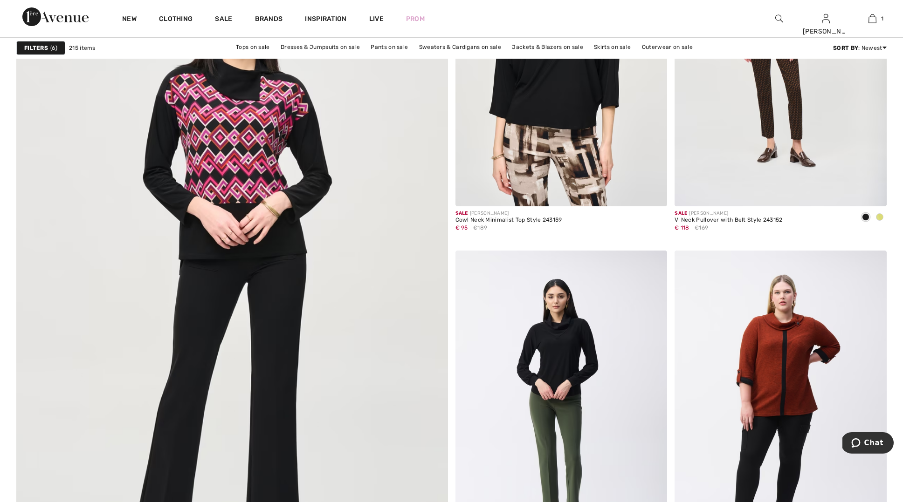
click at [233, 200] on img at bounding box center [232, 277] width 518 height 776
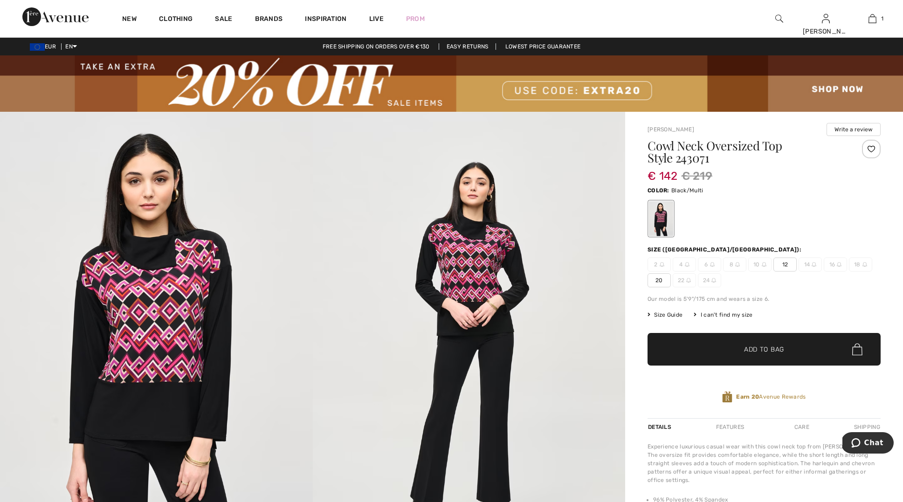
click at [659, 280] on span "20" at bounding box center [658, 281] width 23 height 14
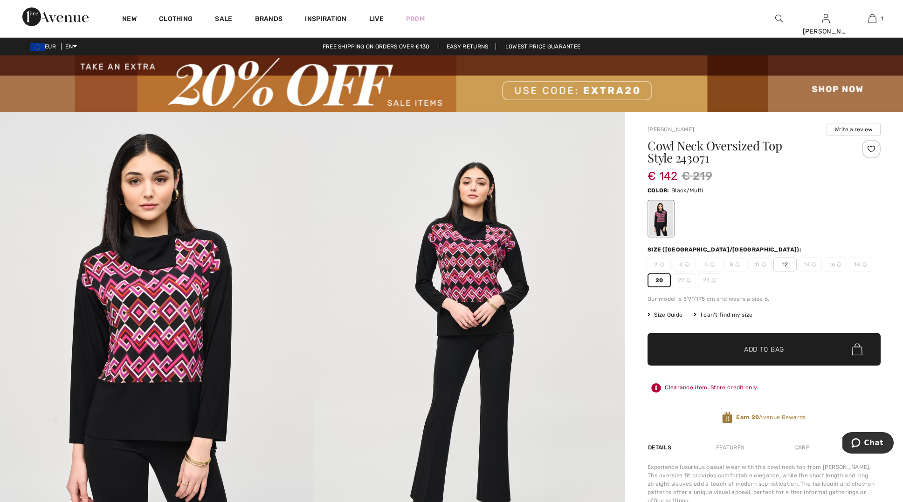
click at [750, 351] on span "Add to Bag" at bounding box center [764, 350] width 40 height 10
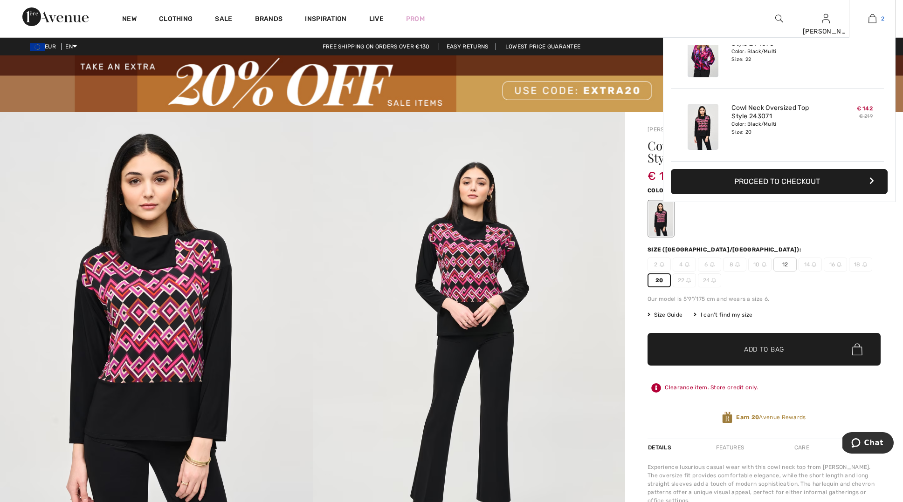
click at [878, 21] on link "2" at bounding box center [872, 18] width 46 height 11
click at [798, 180] on button "Proceed to Checkout" at bounding box center [779, 181] width 217 height 25
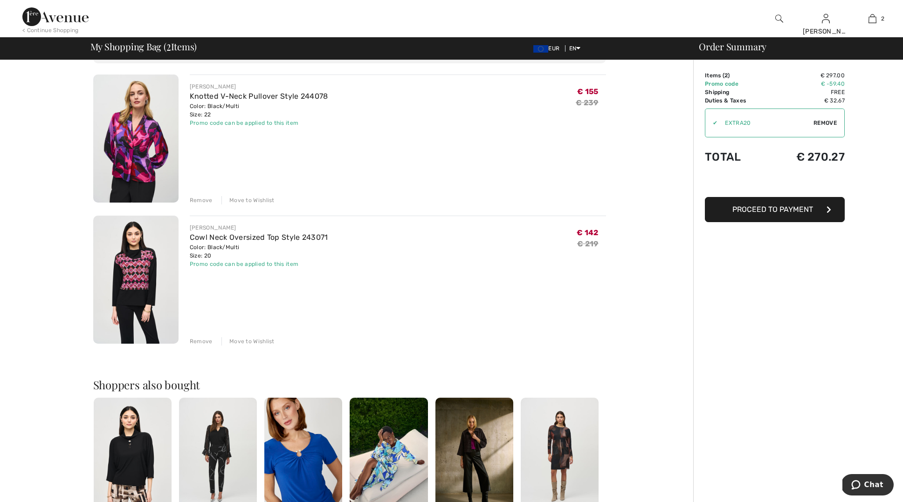
scroll to position [62, 0]
click at [137, 271] on img at bounding box center [135, 280] width 85 height 128
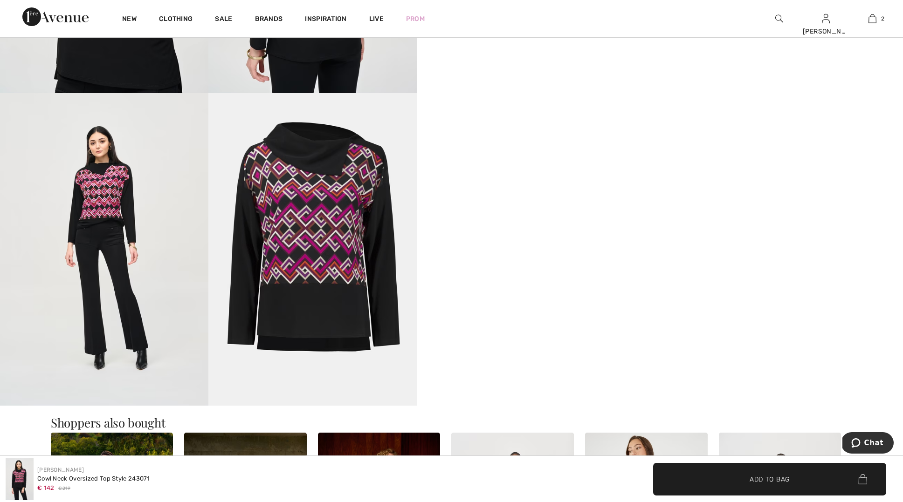
scroll to position [806, 0]
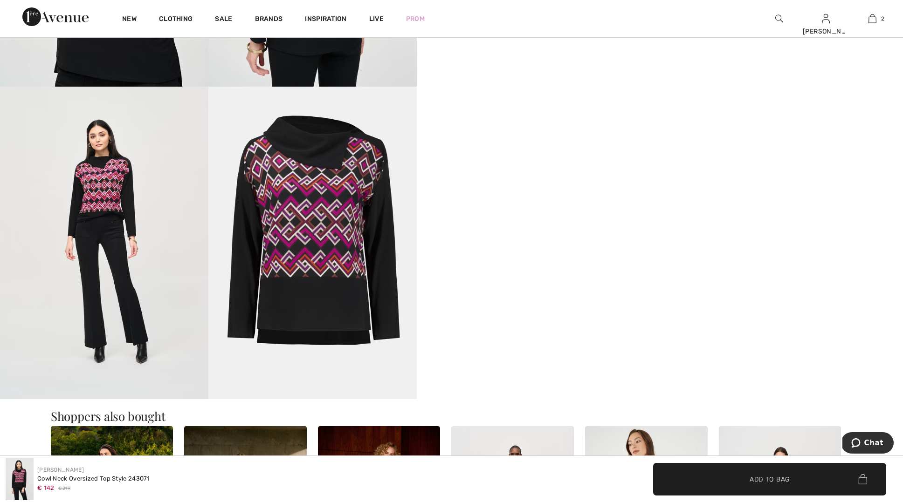
click at [324, 235] on img at bounding box center [312, 243] width 208 height 313
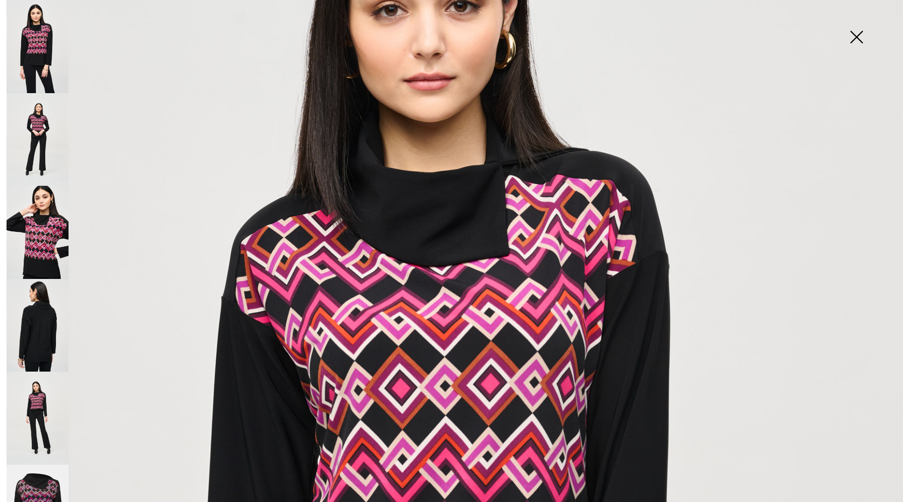
scroll to position [190, 0]
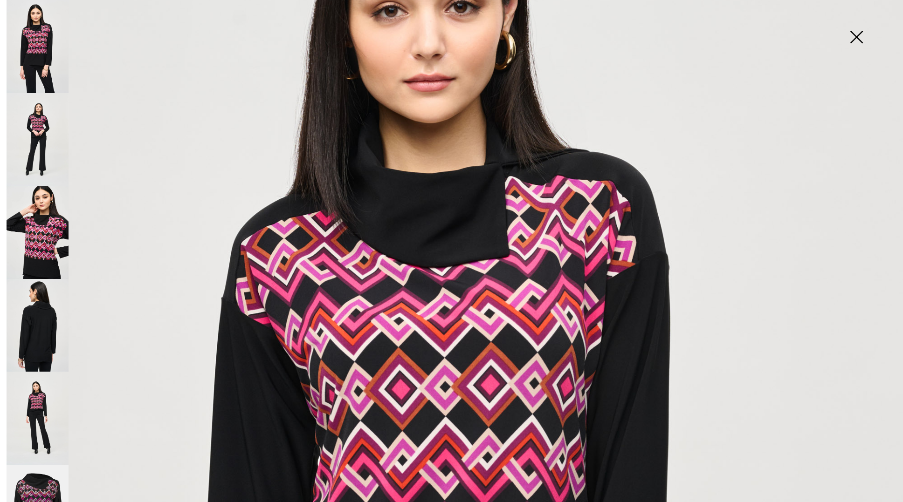
click at [41, 308] on img at bounding box center [38, 325] width 62 height 93
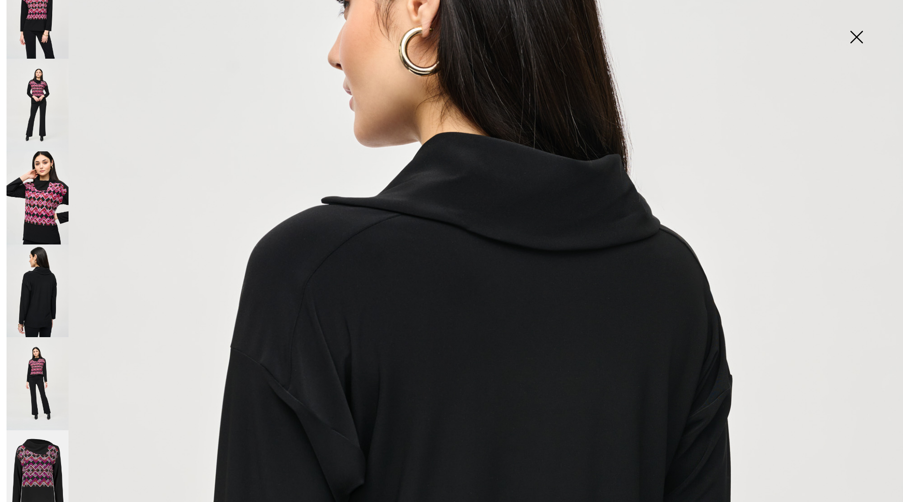
scroll to position [179, 0]
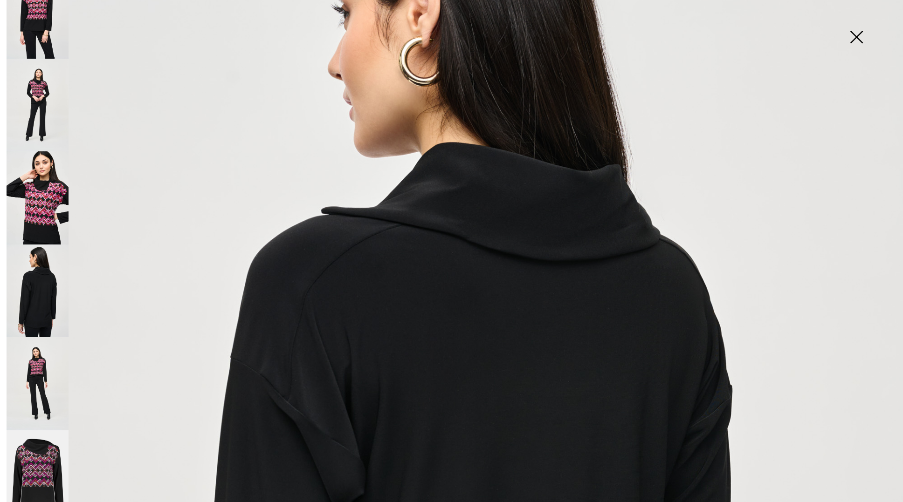
click at [35, 179] on img at bounding box center [38, 197] width 62 height 93
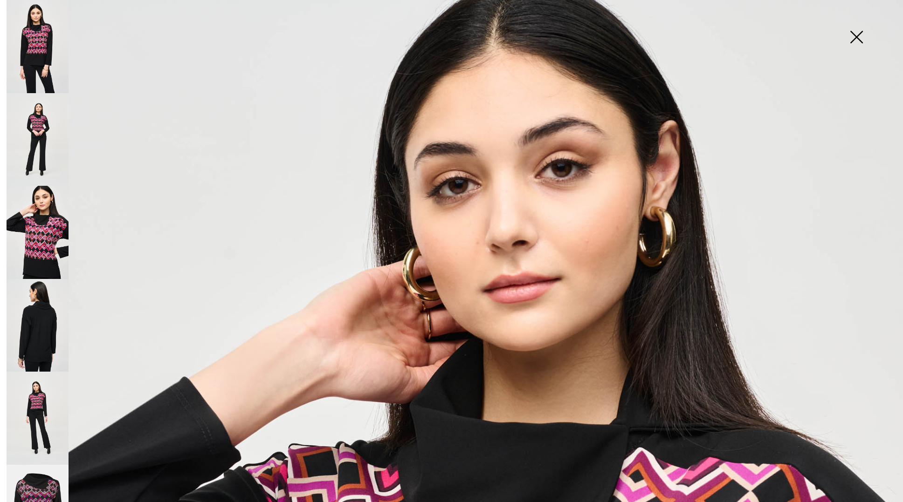
scroll to position [0, 0]
click at [862, 36] on img at bounding box center [856, 38] width 47 height 48
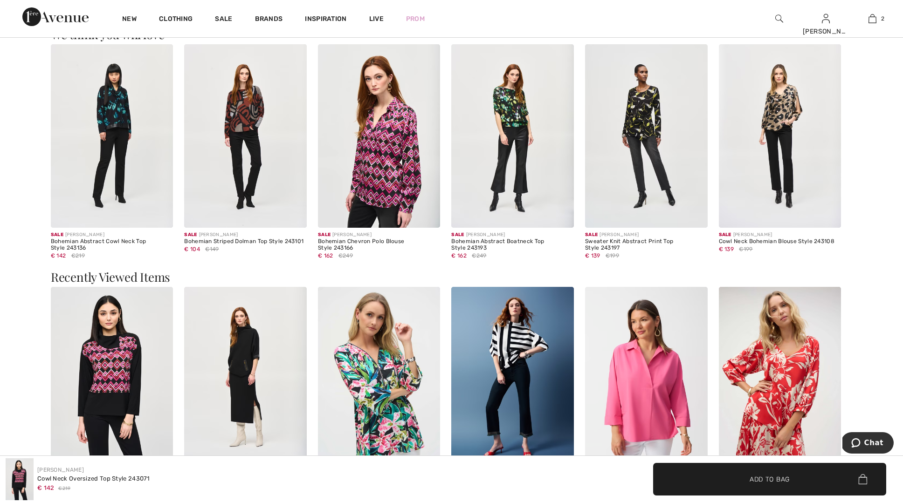
scroll to position [1432, 0]
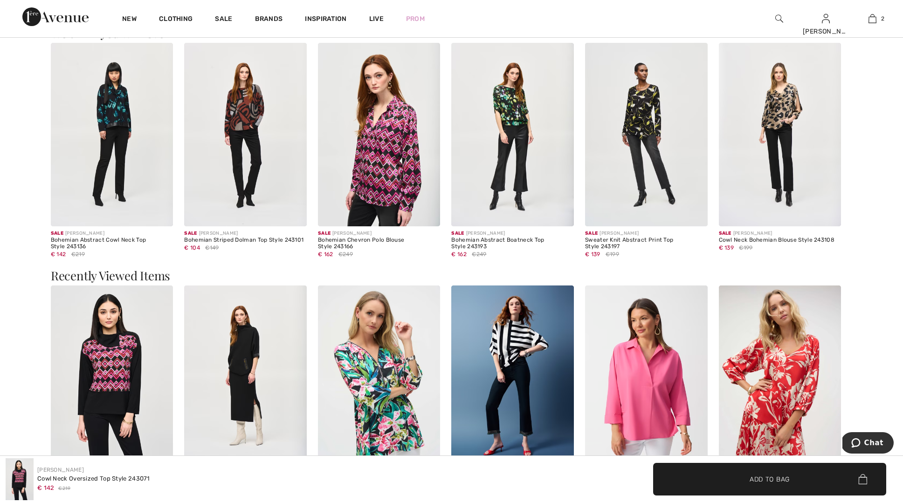
click at [392, 137] on img at bounding box center [379, 135] width 123 height 184
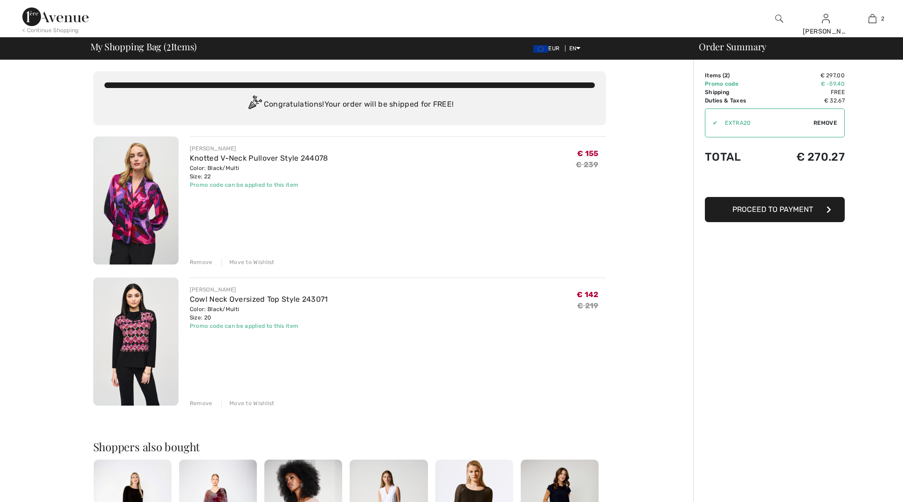
checkbox input "true"
click at [131, 207] on img at bounding box center [135, 201] width 85 height 128
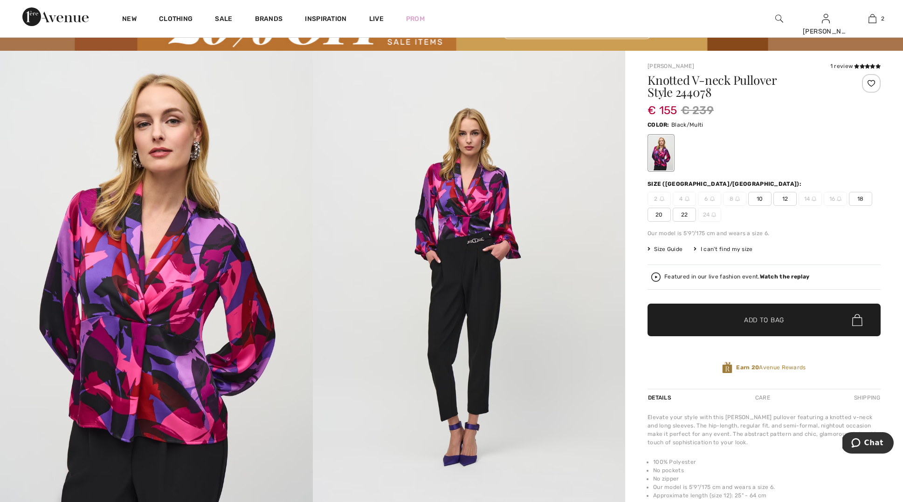
scroll to position [55, 0]
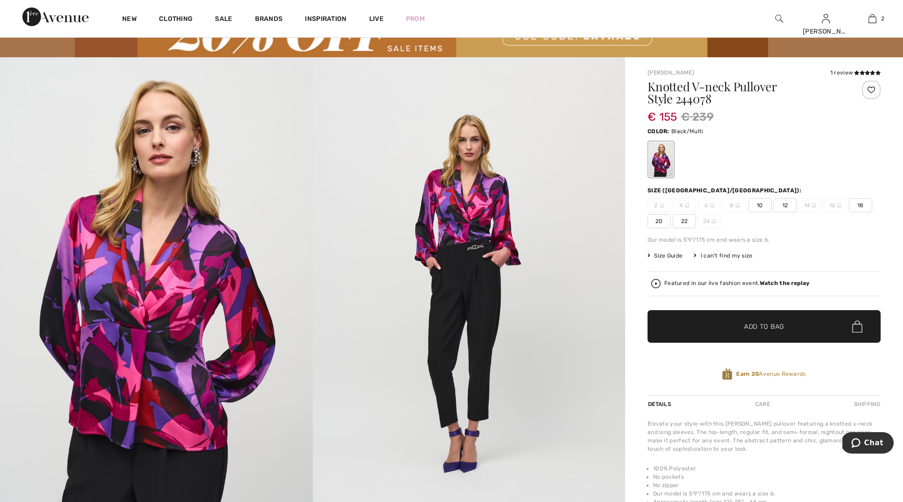
click at [672, 255] on span "Size Guide" at bounding box center [664, 256] width 35 height 8
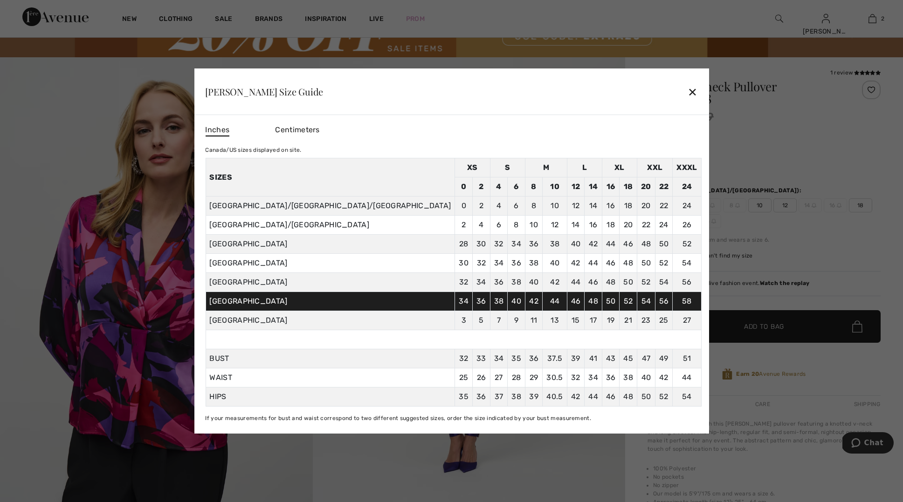
click at [801, 247] on div at bounding box center [451, 251] width 903 height 502
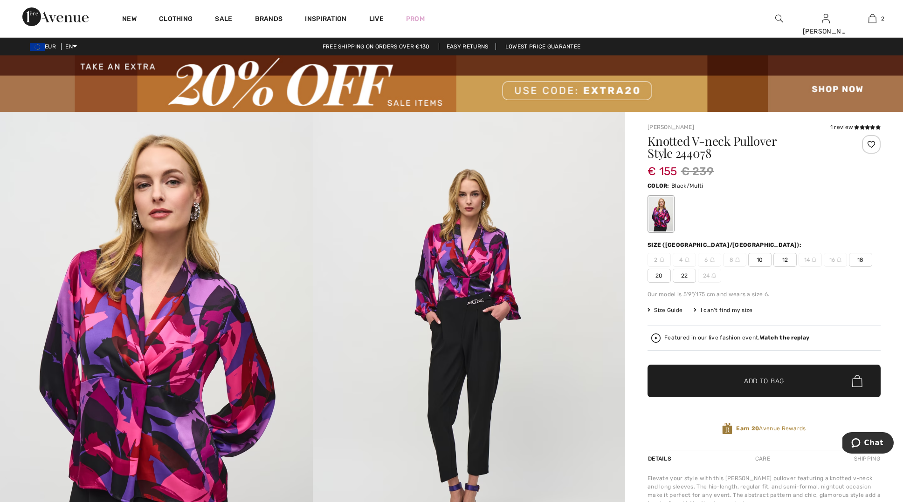
scroll to position [0, 0]
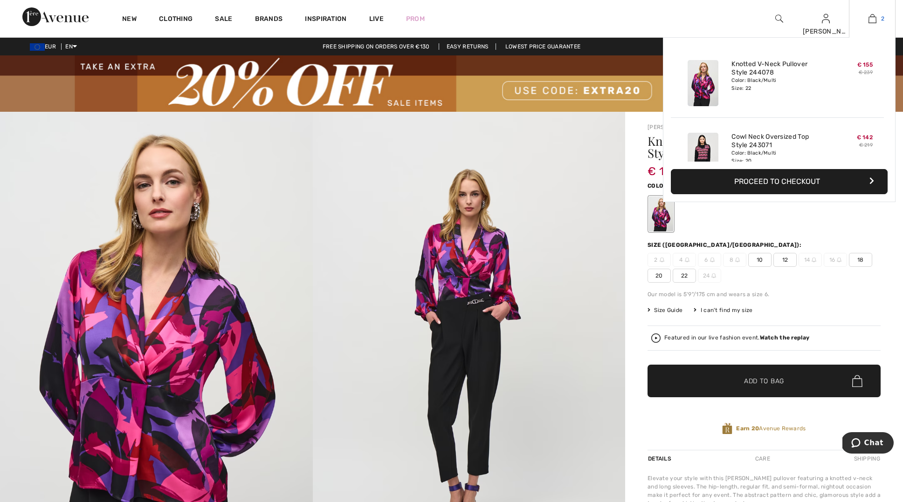
click at [872, 20] on img at bounding box center [872, 18] width 8 height 11
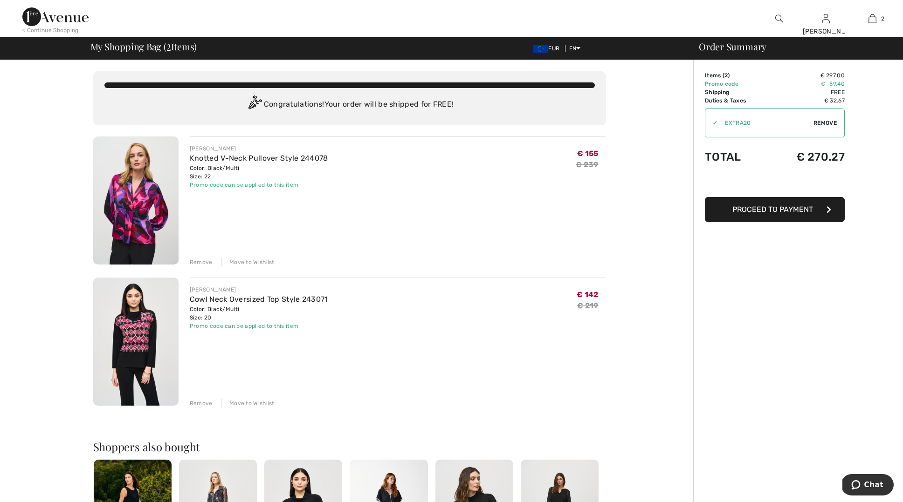
click at [767, 208] on span "Proceed to Payment" at bounding box center [772, 209] width 81 height 9
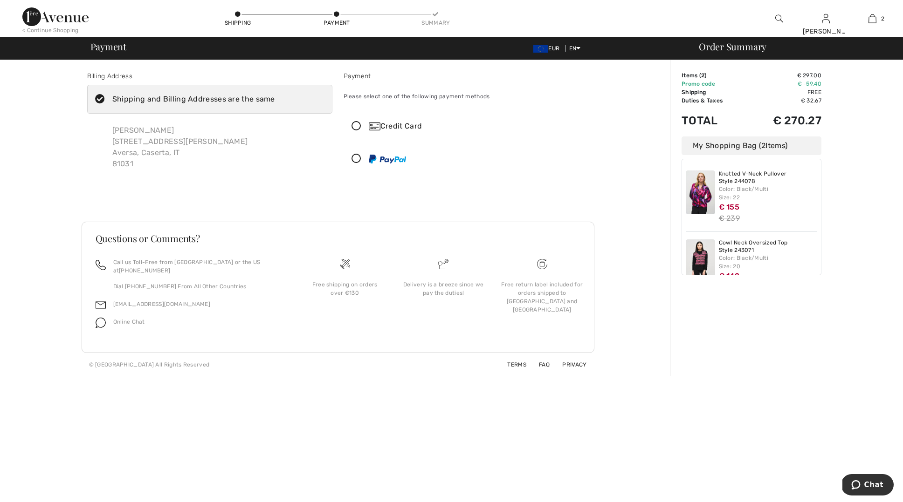
click at [362, 126] on icon at bounding box center [356, 127] width 25 height 10
